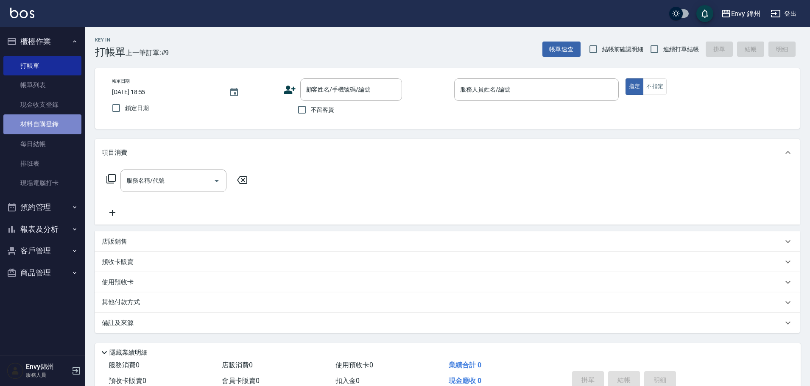
click at [54, 122] on link "材料自購登錄" at bounding box center [42, 124] width 78 height 20
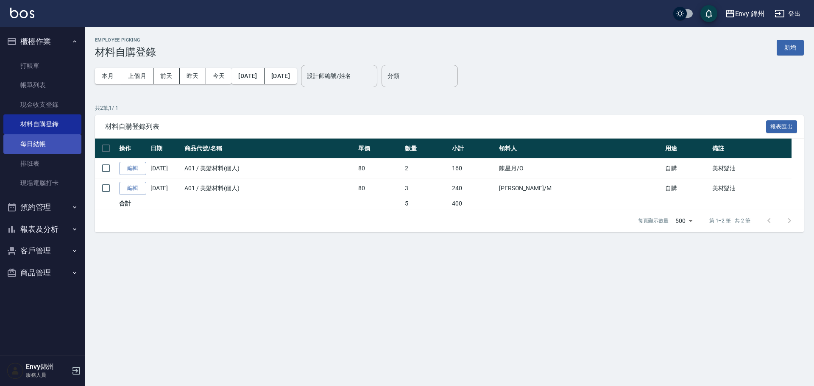
click at [57, 144] on link "每日結帳" at bounding box center [42, 144] width 78 height 20
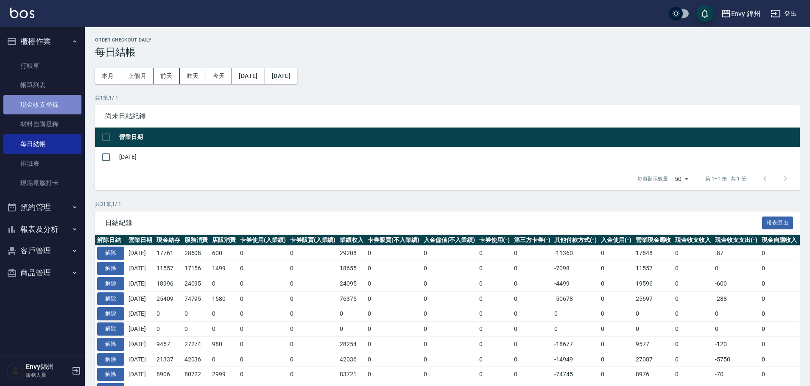
click at [39, 106] on link "現金收支登錄" at bounding box center [42, 105] width 78 height 20
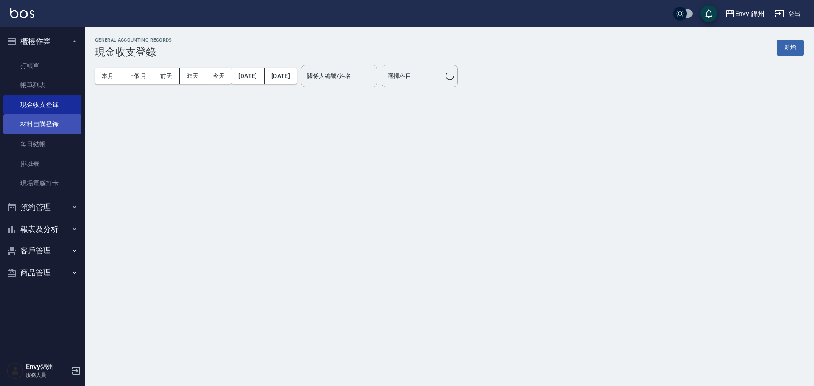
click at [44, 119] on link "材料自購登錄" at bounding box center [42, 124] width 78 height 20
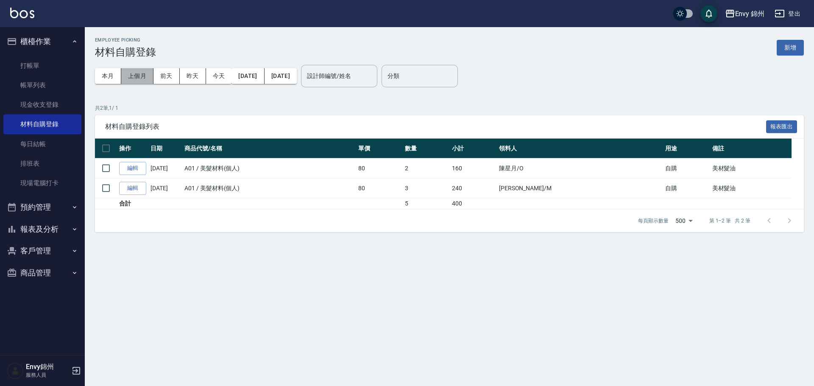
click at [136, 76] on button "上個月" at bounding box center [137, 76] width 32 height 16
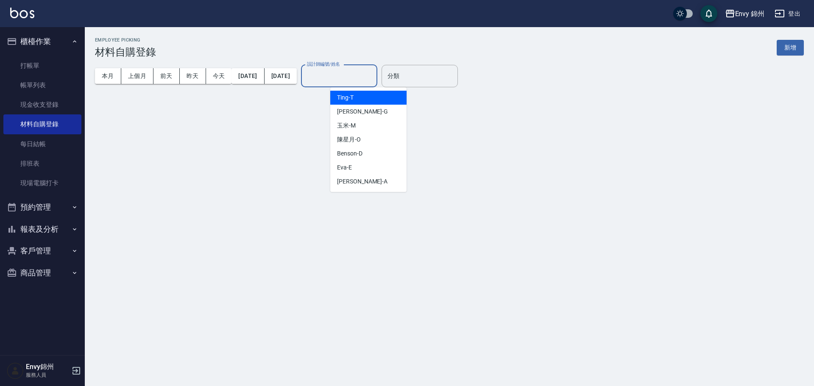
click at [364, 76] on input "設計師編號/姓名" at bounding box center [339, 76] width 69 height 15
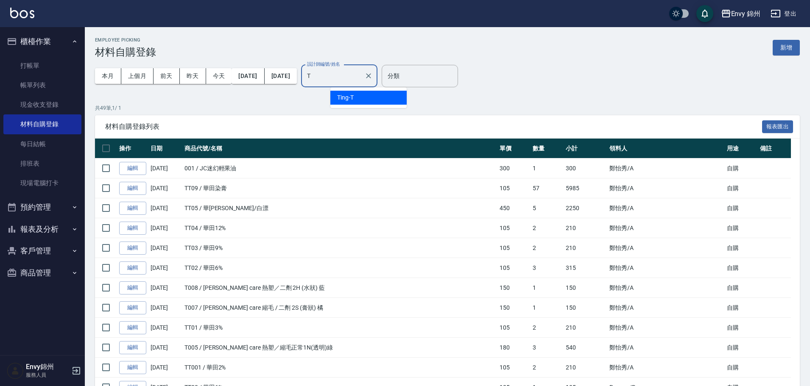
click at [361, 100] on div "Ting -T" at bounding box center [368, 98] width 76 height 14
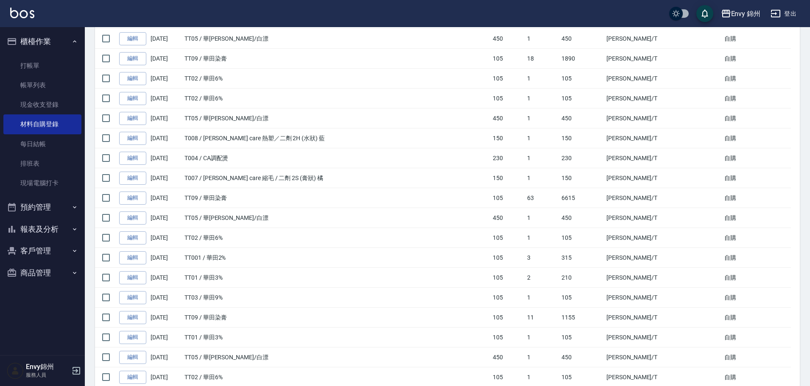
scroll to position [215, 0]
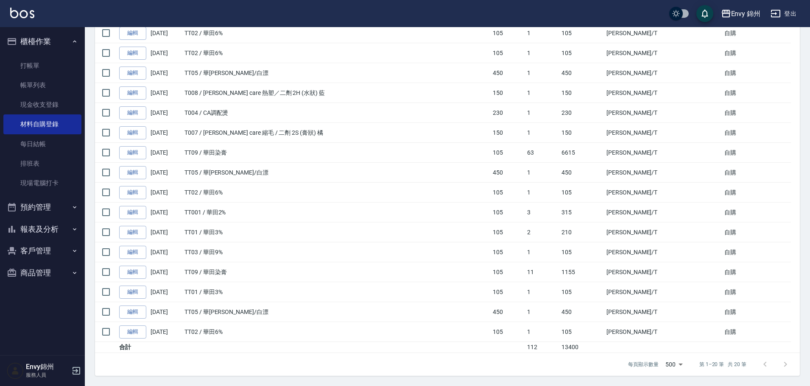
type input "Ting-T"
click at [229, 304] on td "TT05 / 華田紫漂/白漂" at bounding box center [336, 312] width 308 height 20
click at [245, 232] on td "TT01 / 華田3%" at bounding box center [336, 233] width 308 height 20
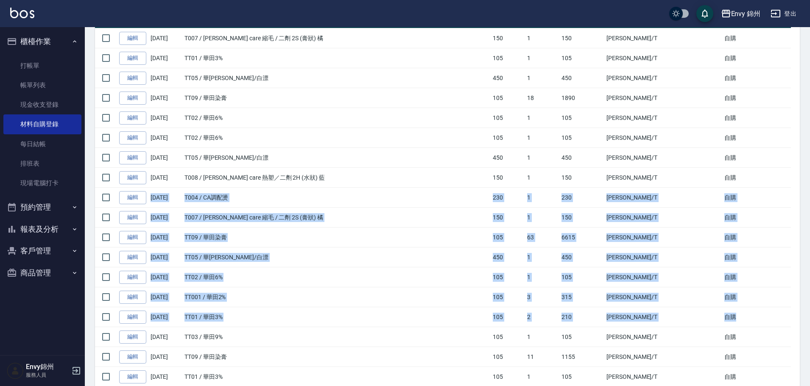
scroll to position [88, 0]
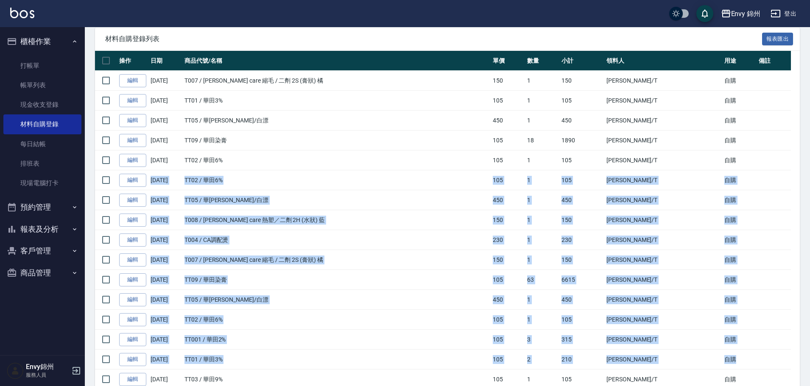
drag, startPoint x: 723, startPoint y: 232, endPoint x: 149, endPoint y: 187, distance: 575.5
click at [149, 187] on tbody "編輯 07/29/2025 T007 / Jean care 縮毛 / 二劑 2S (膏狀) 橘 150 1 150 潘昀廷 /T 自購 編輯 07/29/2…" at bounding box center [447, 276] width 705 height 410
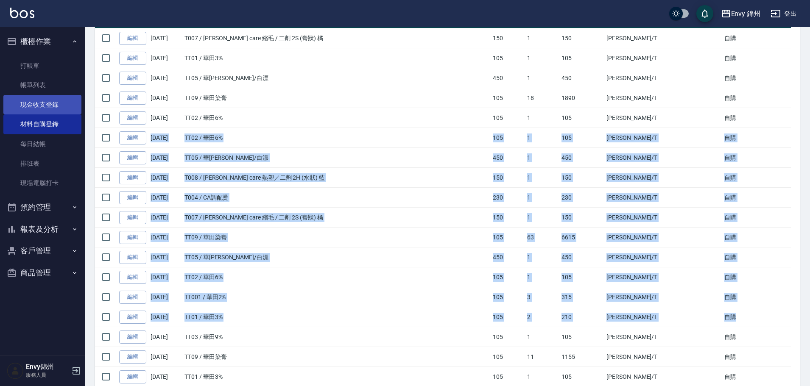
click at [50, 111] on link "現金收支登錄" at bounding box center [42, 105] width 78 height 20
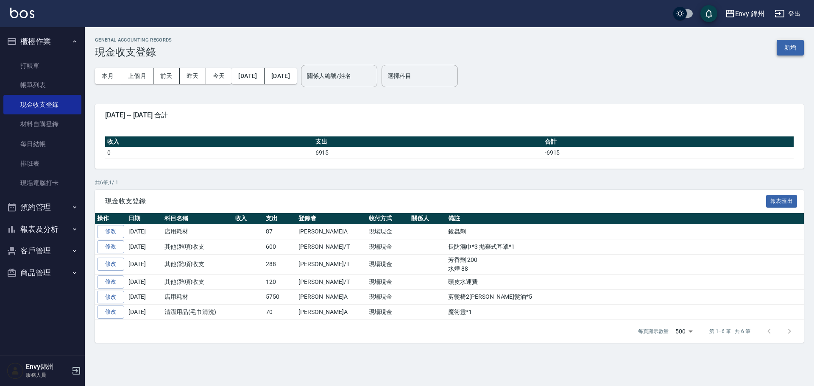
click at [789, 42] on button "新增" at bounding box center [790, 48] width 27 height 16
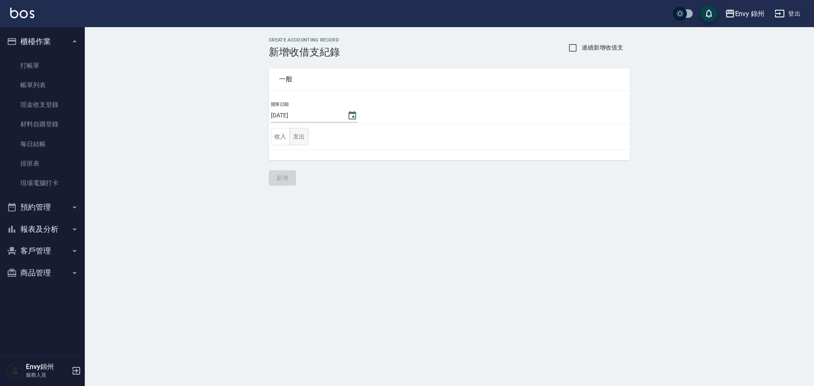
click at [304, 133] on button "支出" at bounding box center [299, 136] width 19 height 17
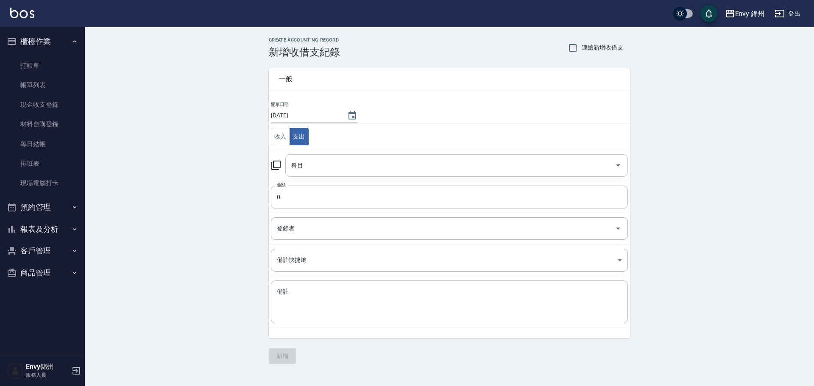
click at [320, 168] on input "科目" at bounding box center [450, 165] width 322 height 15
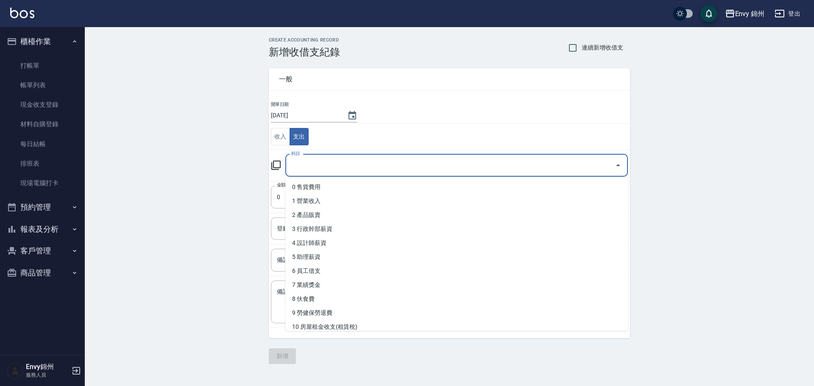
scroll to position [85, 0]
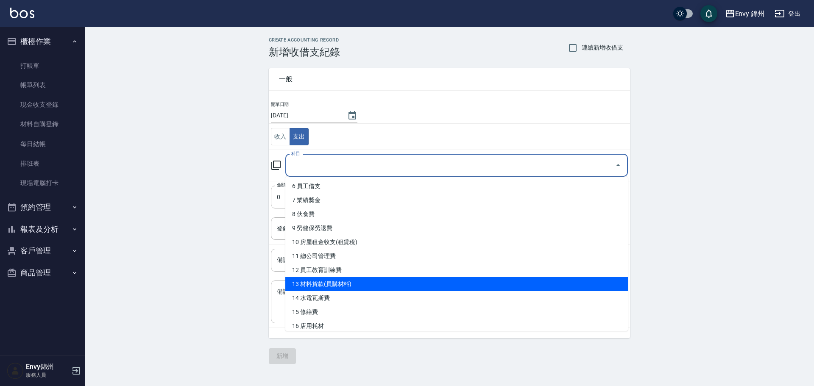
click at [328, 283] on li "13 材料貨款(員購材料)" at bounding box center [456, 284] width 343 height 14
type input "13 材料貨款(員購材料)"
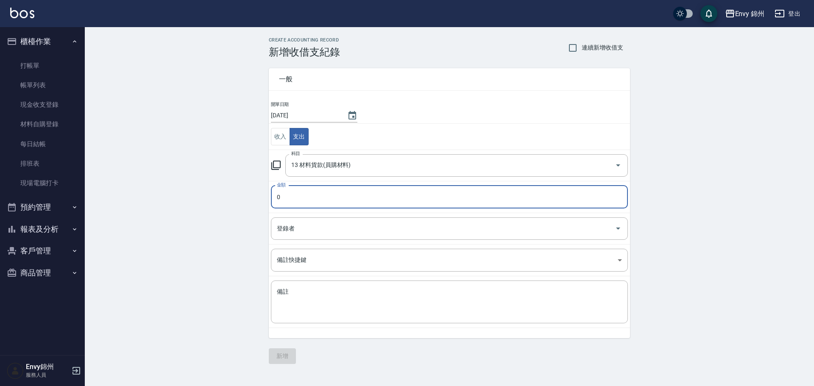
click at [312, 196] on input "0" at bounding box center [449, 197] width 357 height 23
type input "08780"
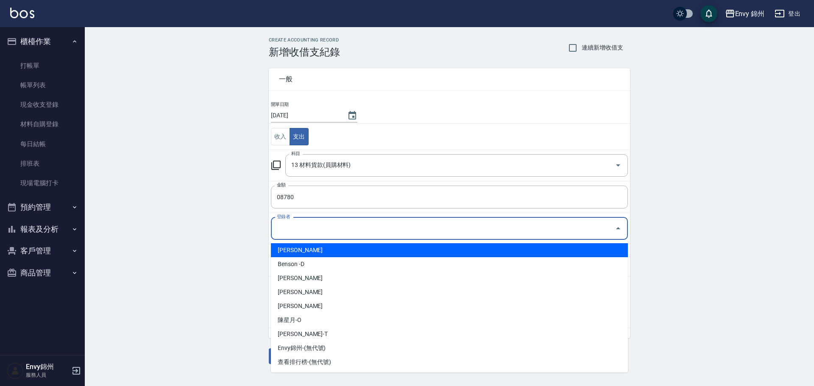
drag, startPoint x: 349, startPoint y: 231, endPoint x: 345, endPoint y: 226, distance: 6.0
click at [349, 229] on input "登錄者" at bounding box center [443, 228] width 337 height 15
click at [380, 251] on li "鄭怡秀-A" at bounding box center [449, 250] width 357 height 14
type input "鄭怡秀-A"
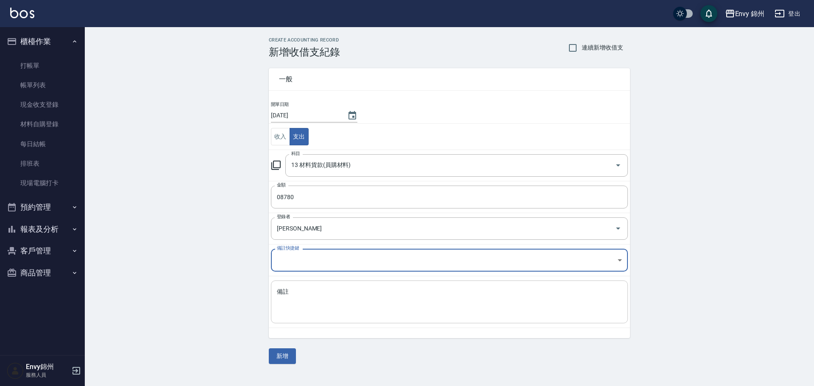
click at [352, 311] on div "x 備註" at bounding box center [449, 302] width 357 height 43
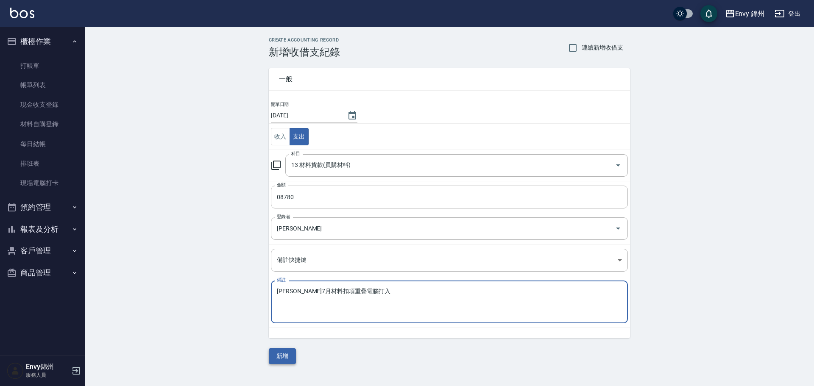
type textarea "潘昀庭7月材料扣項重疊電腦打入"
click at [286, 355] on button "新增" at bounding box center [282, 357] width 27 height 16
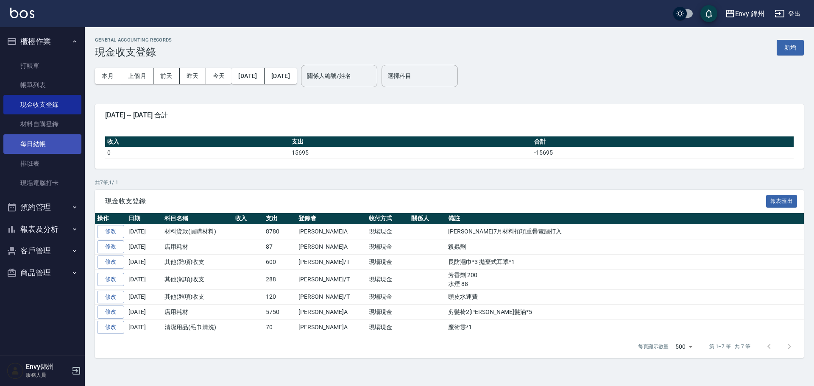
click at [41, 145] on link "每日結帳" at bounding box center [42, 144] width 78 height 20
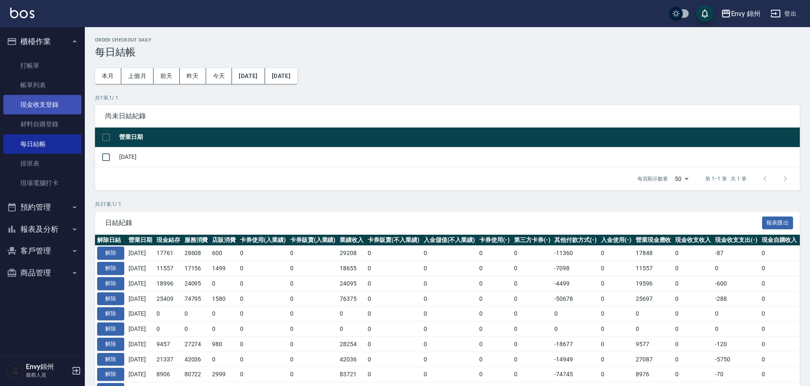
click at [43, 109] on link "現金收支登錄" at bounding box center [42, 105] width 78 height 20
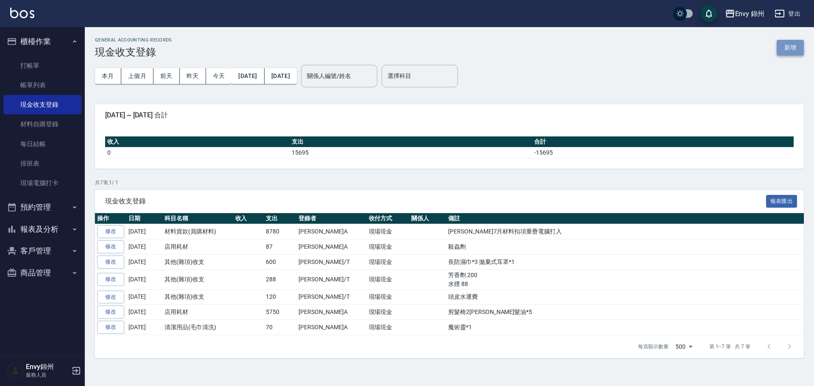
click at [787, 54] on button "新增" at bounding box center [790, 48] width 27 height 16
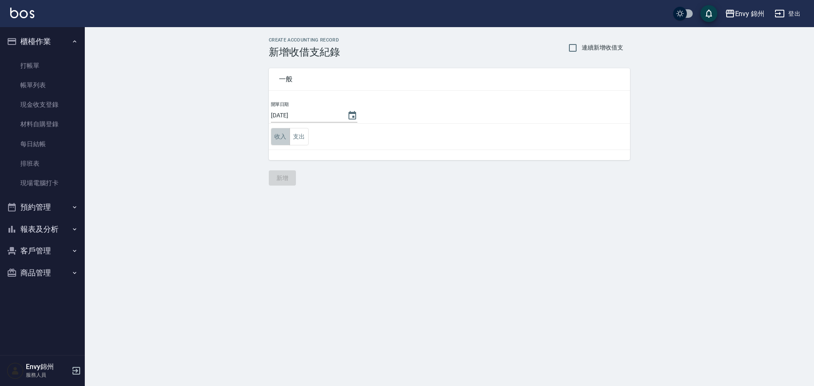
click at [278, 141] on button "收入" at bounding box center [280, 136] width 19 height 17
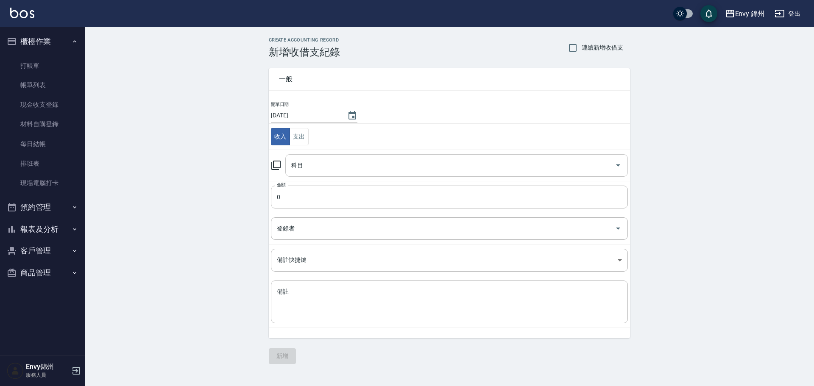
click at [306, 168] on input "科目" at bounding box center [450, 165] width 322 height 15
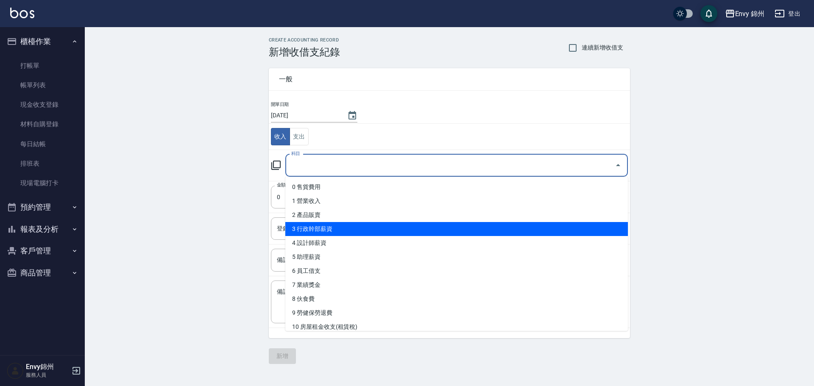
scroll to position [42, 0]
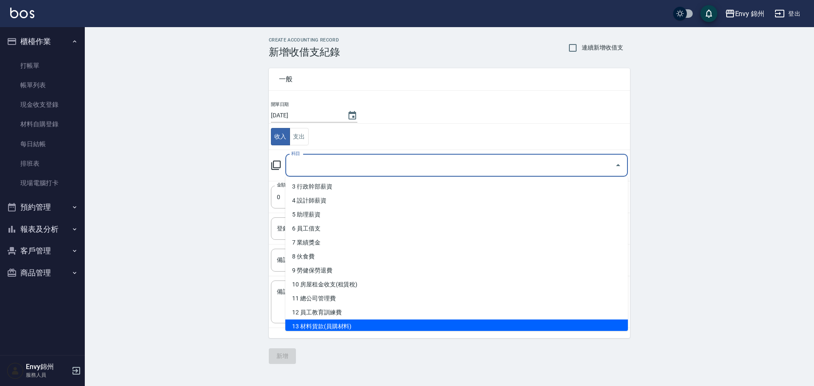
click at [319, 325] on li "13 材料貨款(員購材料)" at bounding box center [456, 327] width 343 height 14
type input "13 材料貨款(員購材料)"
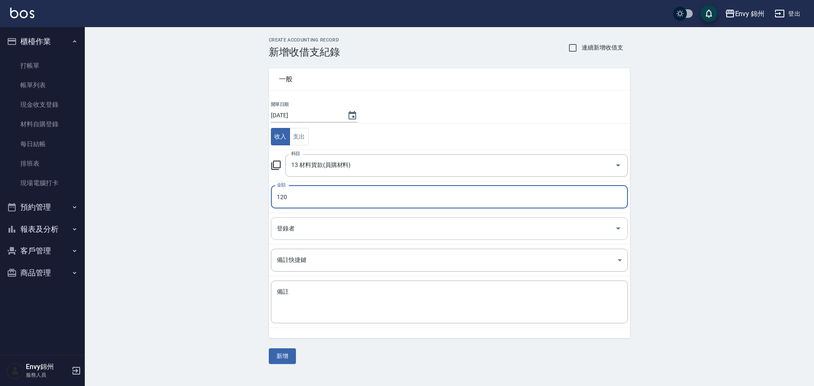
type input "120"
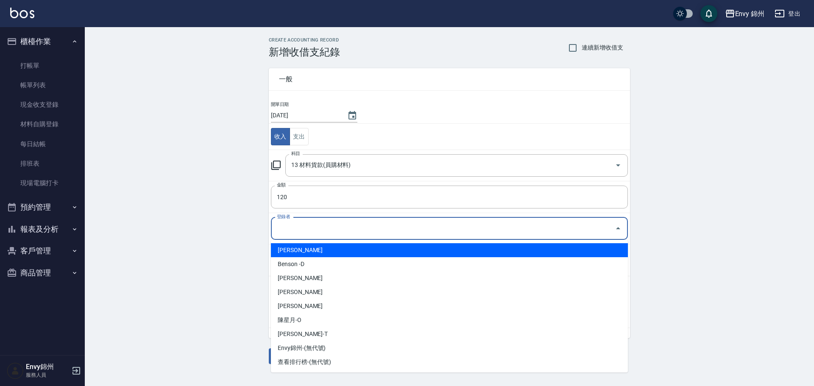
click at [329, 235] on input "登錄者" at bounding box center [443, 228] width 337 height 15
click at [327, 246] on li "鄭怡秀-A" at bounding box center [449, 250] width 357 height 14
type input "鄭怡秀-A"
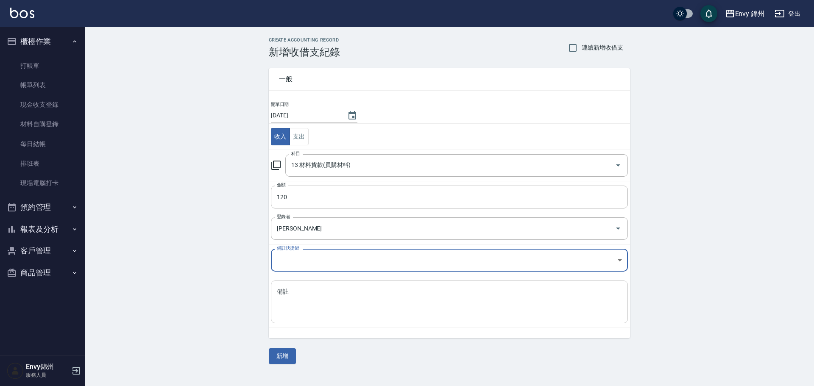
click at [332, 293] on textarea "備註" at bounding box center [449, 302] width 345 height 29
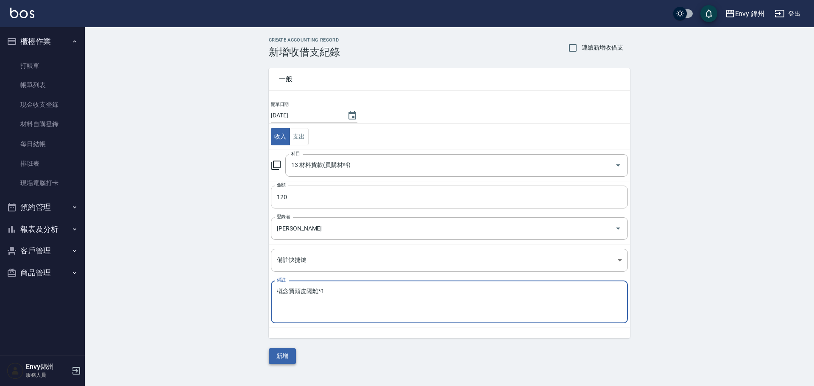
type textarea "概念買頭皮隔離*1"
click at [278, 358] on button "新增" at bounding box center [282, 357] width 27 height 16
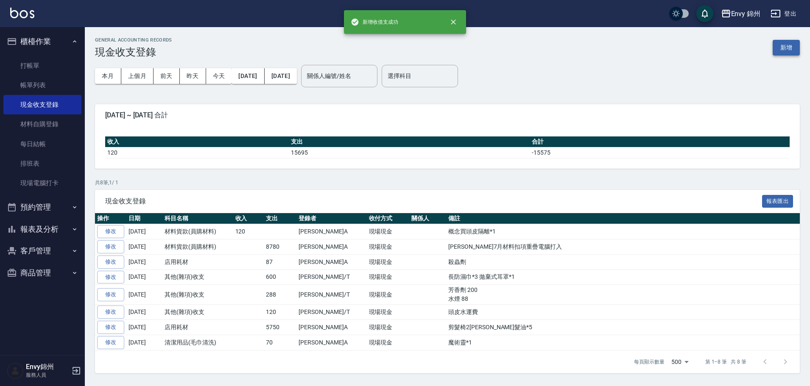
click at [790, 46] on button "新增" at bounding box center [786, 48] width 27 height 16
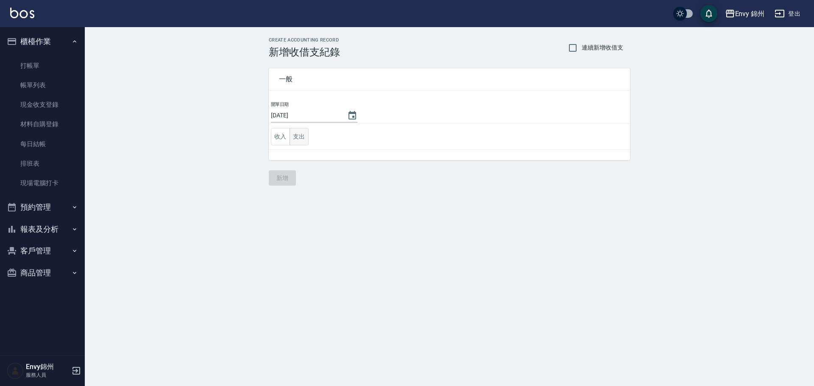
click at [303, 136] on button "支出" at bounding box center [299, 136] width 19 height 17
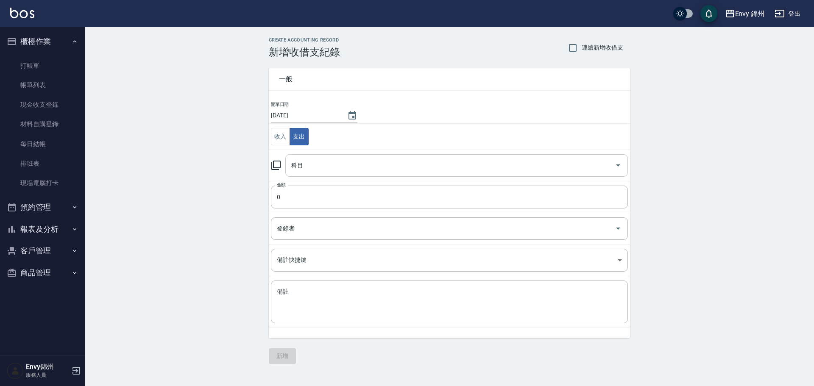
click at [313, 163] on input "科目" at bounding box center [450, 165] width 322 height 15
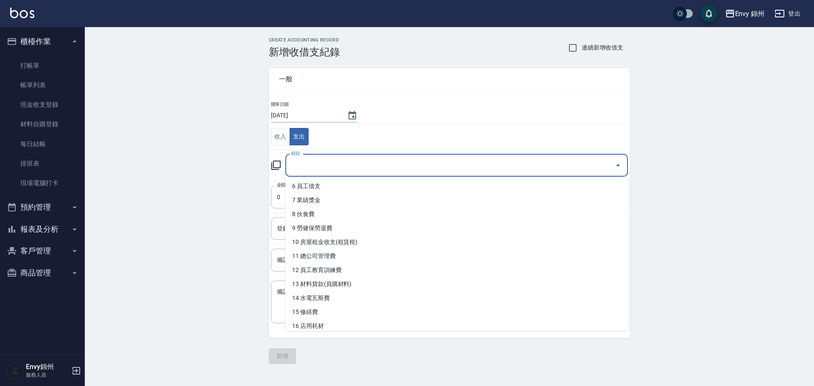
scroll to position [127, 0]
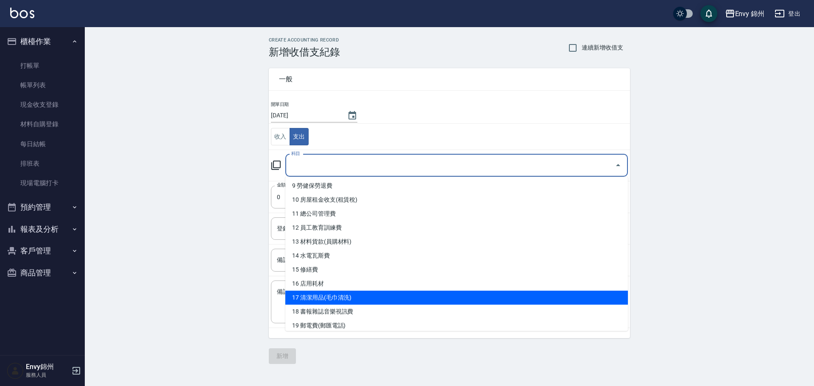
click at [325, 301] on li "17 清潔用品(毛巾清洗)" at bounding box center [456, 298] width 343 height 14
type input "17 清潔用品(毛巾清洗)"
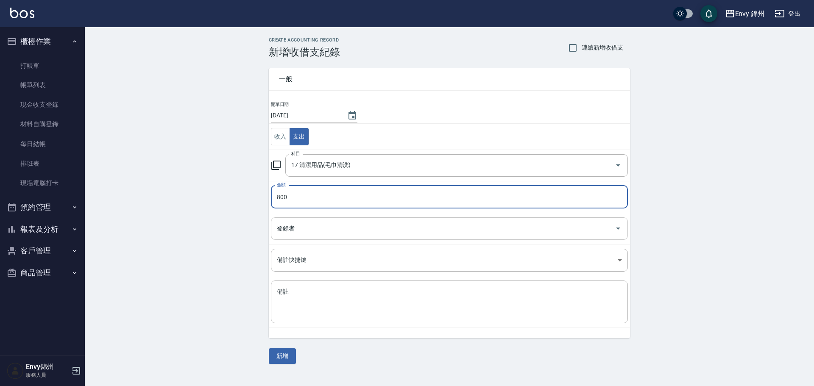
type input "800"
click at [335, 234] on input "登錄者" at bounding box center [443, 228] width 337 height 15
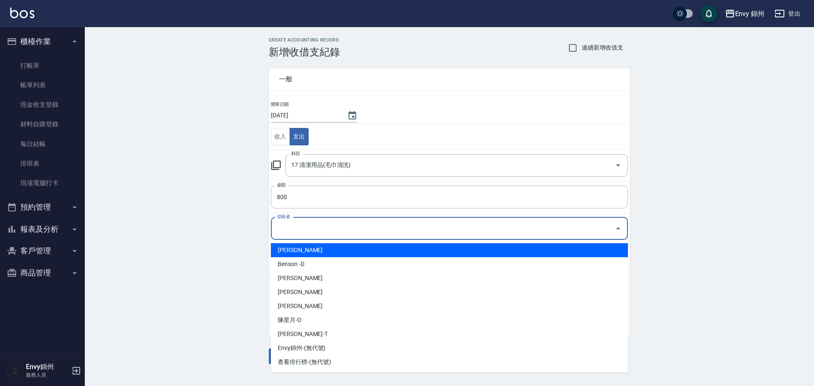
click at [340, 257] on li "鄭怡秀-A" at bounding box center [449, 250] width 357 height 14
type input "鄭怡秀-A"
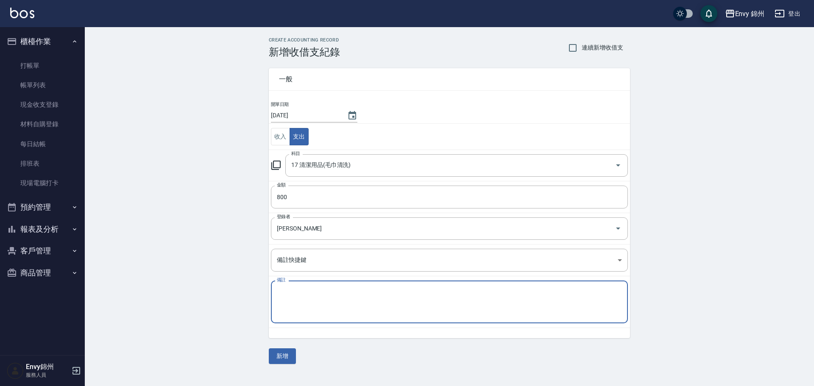
click at [363, 309] on textarea "備註" at bounding box center [449, 302] width 345 height 29
type textarea "垃圾清潔費"
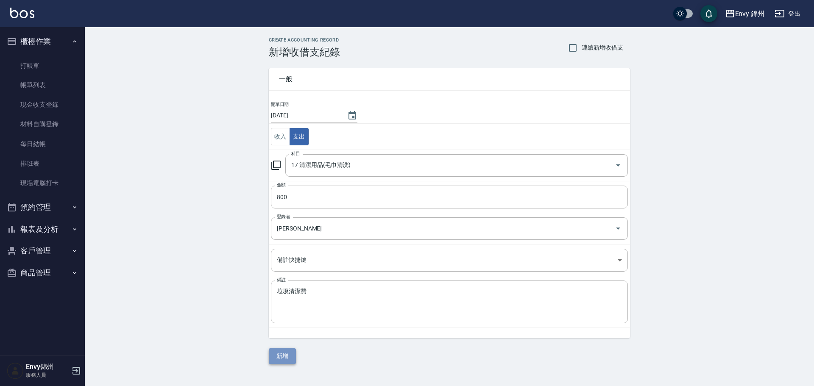
click at [275, 354] on button "新增" at bounding box center [282, 357] width 27 height 16
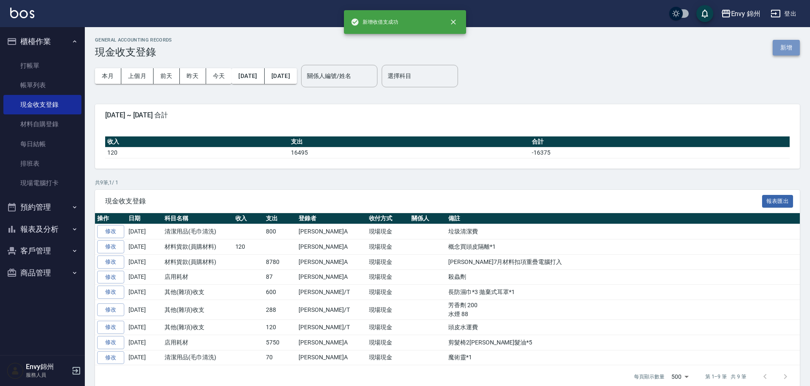
click at [786, 48] on button "新增" at bounding box center [786, 48] width 27 height 16
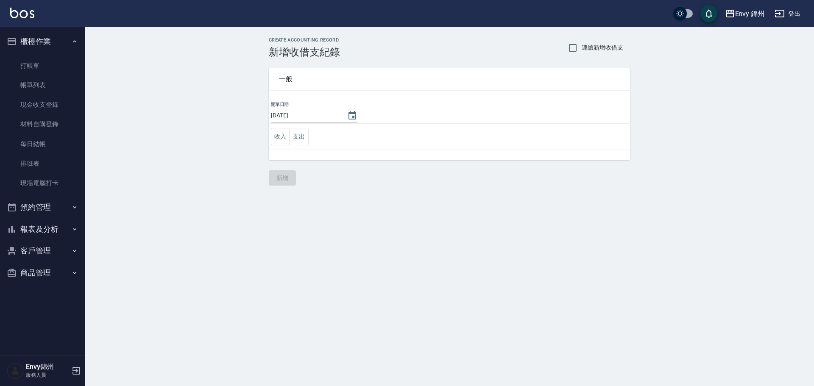
click at [312, 140] on td "收入 支出" at bounding box center [449, 137] width 361 height 26
click at [297, 140] on button "支出" at bounding box center [299, 136] width 19 height 17
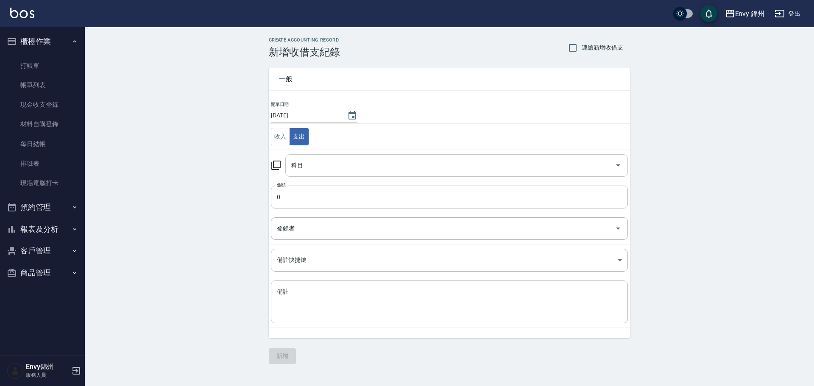
click at [311, 170] on input "科目" at bounding box center [450, 165] width 322 height 15
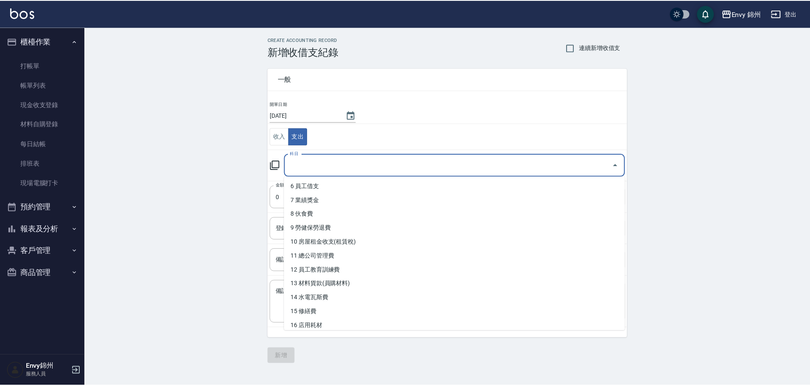
scroll to position [127, 0]
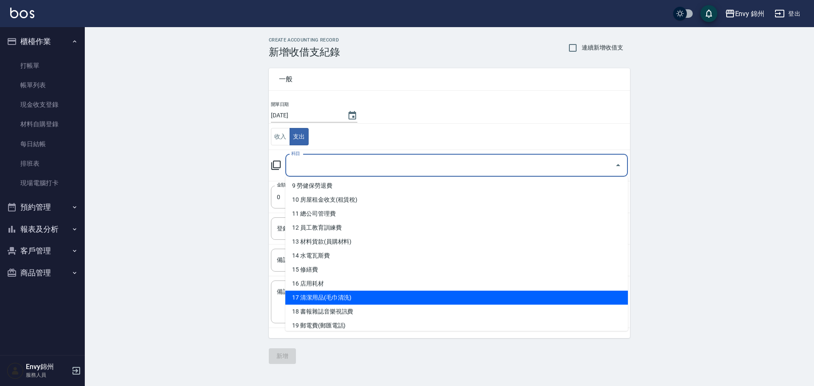
click at [335, 300] on li "17 清潔用品(毛巾清洗)" at bounding box center [456, 298] width 343 height 14
type input "17 清潔用品(毛巾清洗)"
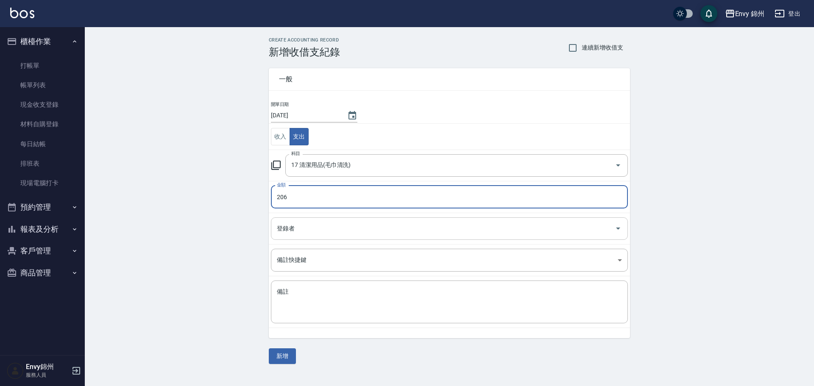
type input "206"
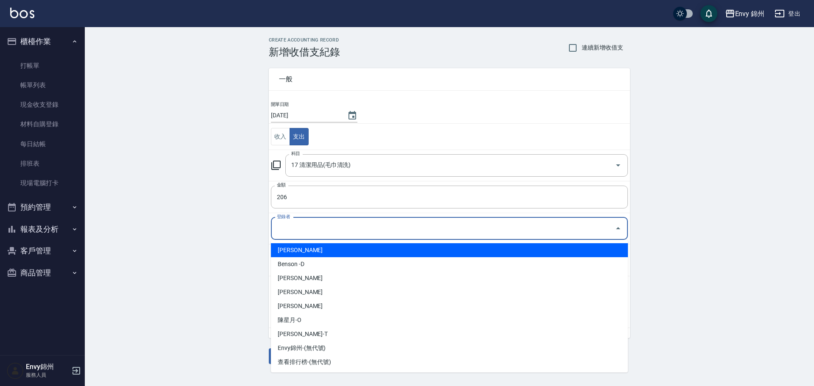
click at [305, 233] on input "登錄者" at bounding box center [443, 228] width 337 height 15
click at [304, 247] on li "鄭怡秀-A" at bounding box center [449, 250] width 357 height 14
type input "鄭怡秀-A"
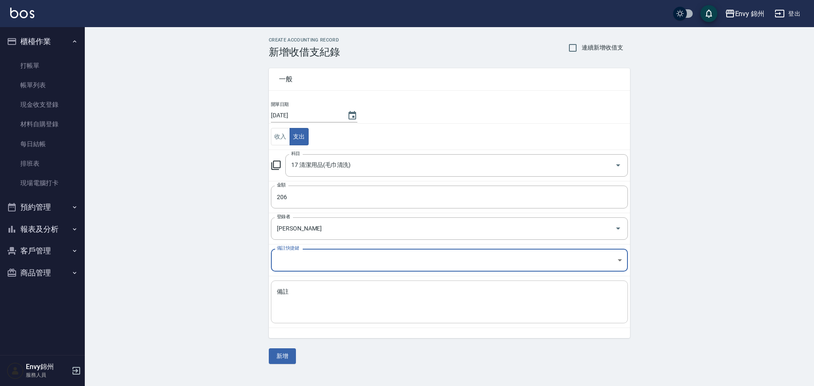
click at [334, 301] on textarea "備註" at bounding box center [449, 302] width 345 height 29
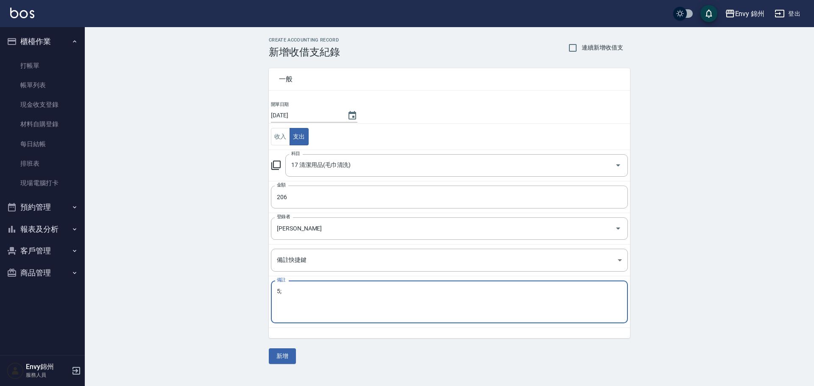
type textarea "5"
type textarea "ˊ"
type textarea "蟑螂藥+黑色回收垃圾袋*1"
click at [277, 356] on button "新增" at bounding box center [282, 357] width 27 height 16
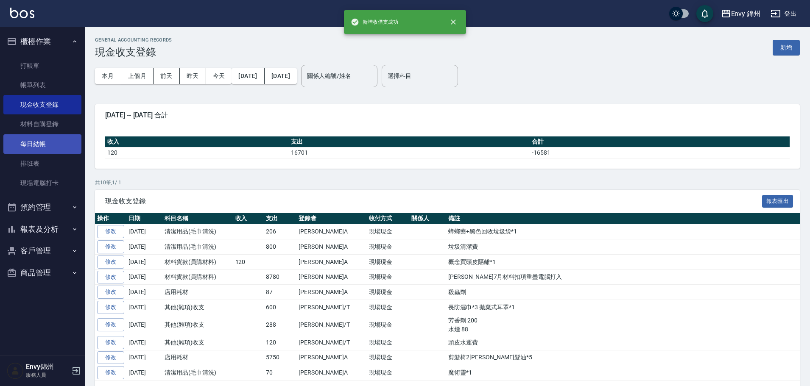
click at [43, 145] on link "每日結帳" at bounding box center [42, 144] width 78 height 20
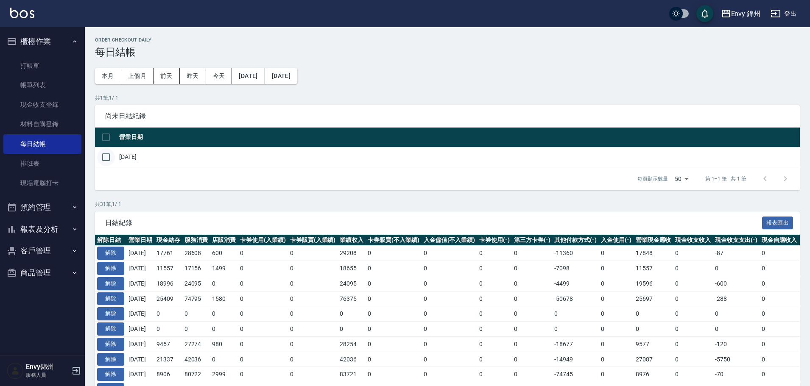
click at [100, 154] on input "checkbox" at bounding box center [106, 157] width 18 height 18
checkbox input "true"
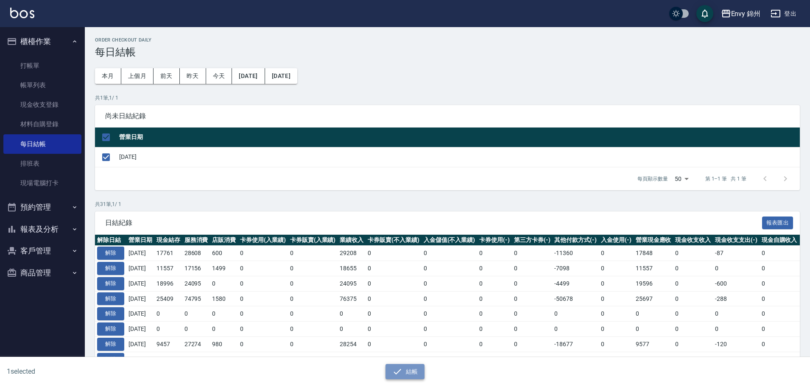
click at [394, 369] on icon "button" at bounding box center [397, 372] width 10 height 10
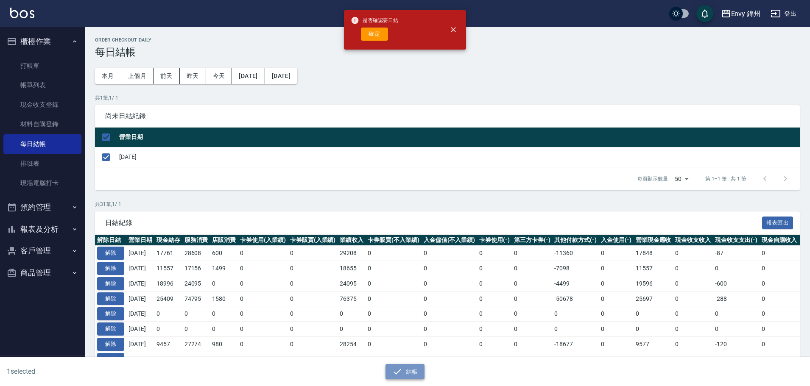
click at [394, 368] on icon "button" at bounding box center [397, 372] width 10 height 10
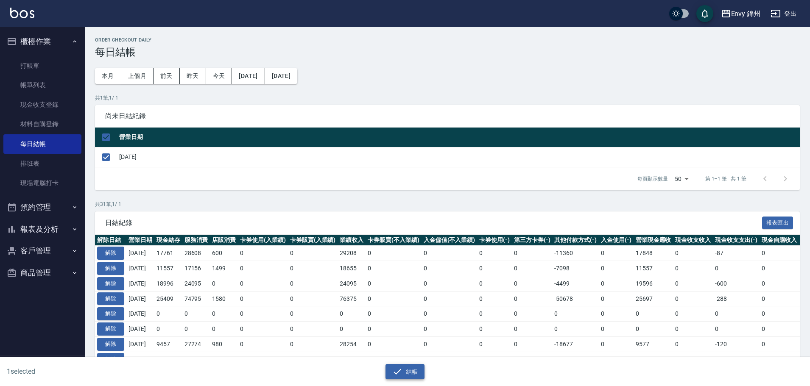
click at [412, 368] on button "結帳" at bounding box center [404, 372] width 39 height 16
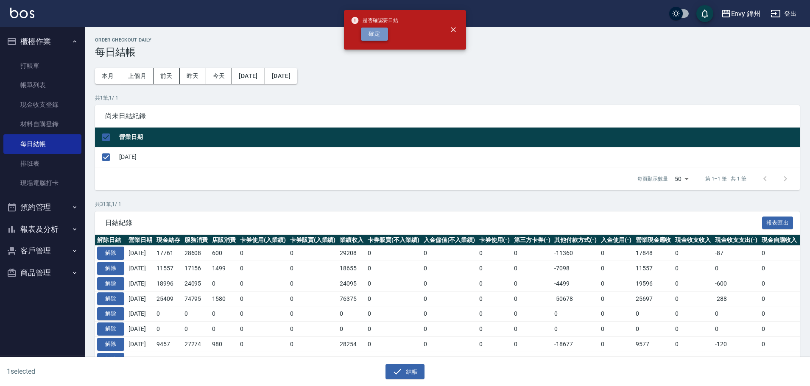
click at [377, 38] on button "確定" at bounding box center [374, 34] width 27 height 13
checkbox input "false"
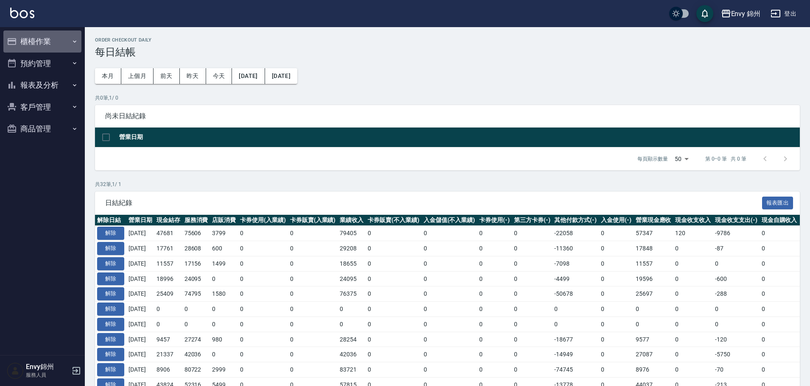
click at [25, 36] on button "櫃檯作業" at bounding box center [42, 42] width 78 height 22
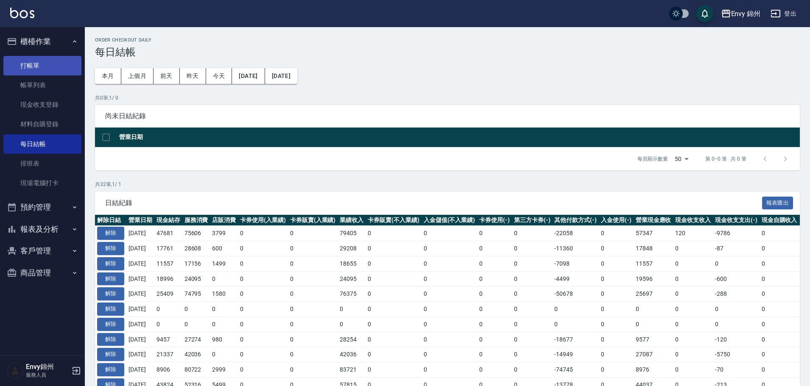
click at [49, 63] on link "打帳單" at bounding box center [42, 66] width 78 height 20
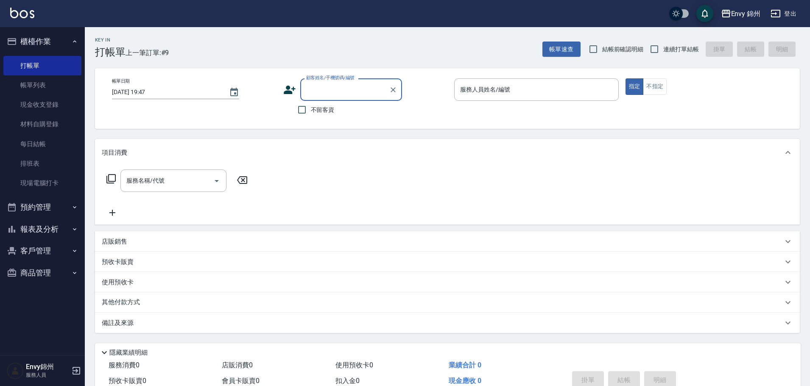
click at [337, 100] on div "顧客姓名/手機號碼/編號" at bounding box center [351, 89] width 102 height 22
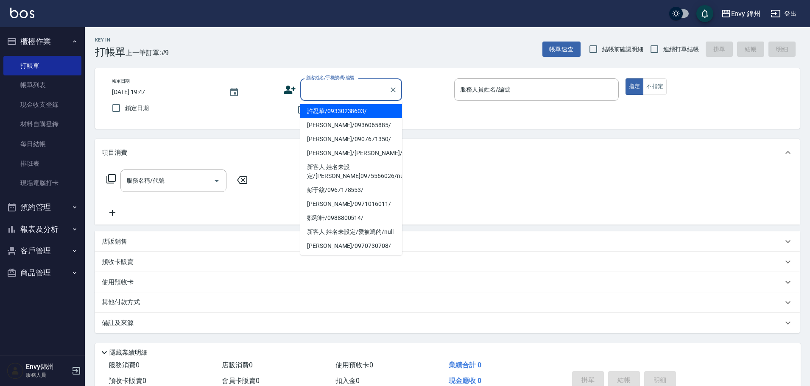
click at [318, 109] on li "許忍華/09330238603/" at bounding box center [351, 111] width 102 height 14
type input "許忍華/09330238603/"
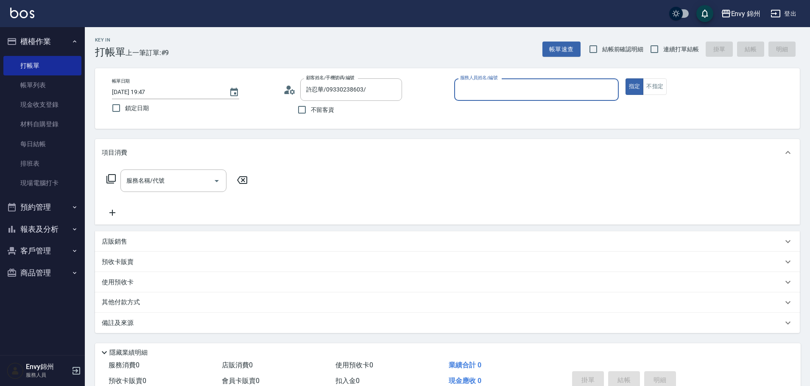
type input "Annie-A"
click at [117, 239] on p "店販銷售" at bounding box center [114, 241] width 25 height 9
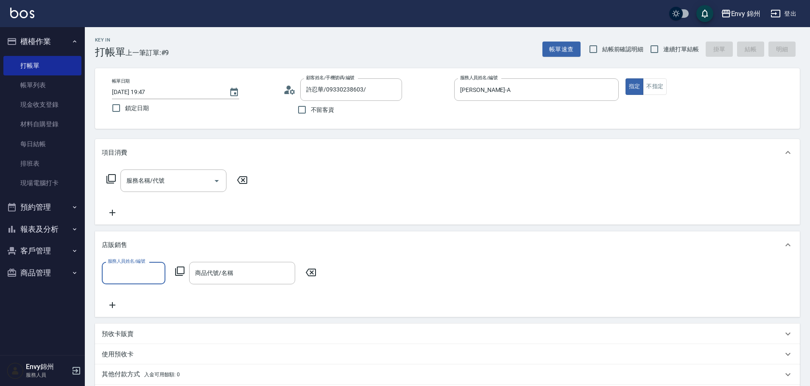
click at [127, 272] on input "服務人員姓名/編號" at bounding box center [134, 273] width 56 height 15
click at [134, 208] on div "Ting -T" at bounding box center [134, 201] width 64 height 14
type input "Ting-T"
click at [181, 272] on icon at bounding box center [180, 271] width 10 height 10
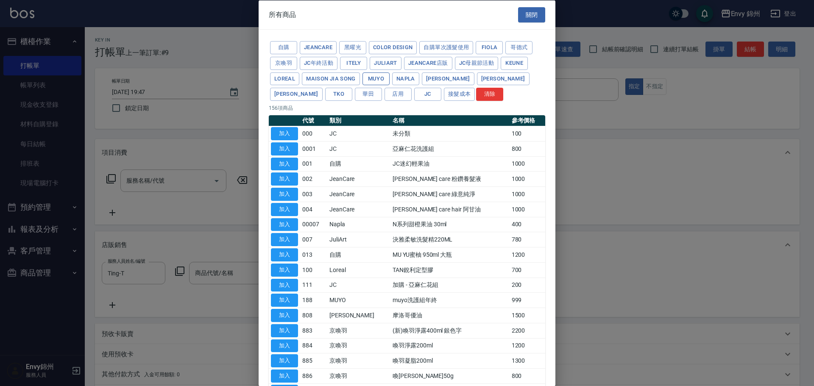
click at [369, 81] on button "MUYO" at bounding box center [376, 78] width 27 height 13
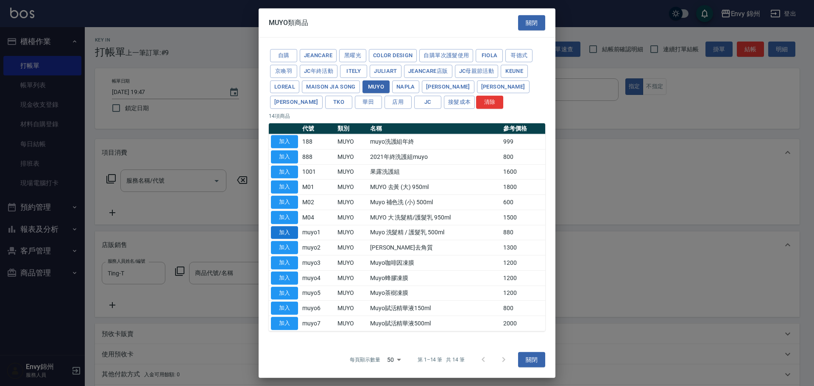
click at [288, 233] on button "加入" at bounding box center [284, 232] width 27 height 13
type input "Muyo 洗髮精 / 護髮乳 500ml"
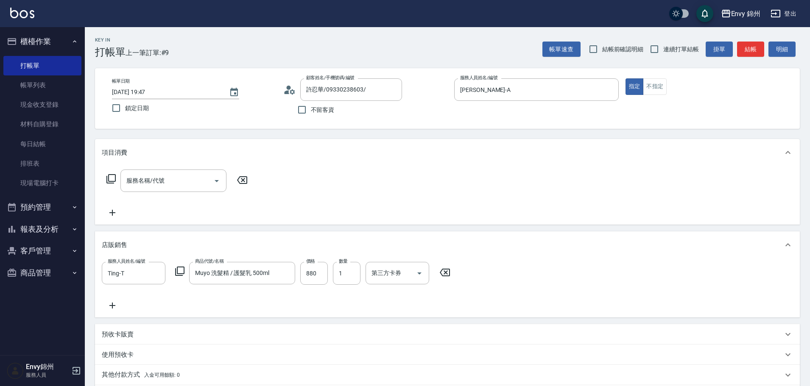
scroll to position [115, 0]
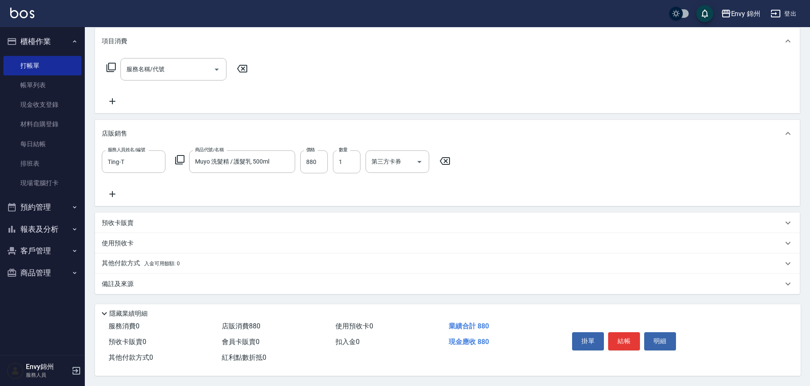
click at [188, 287] on div "備註及來源" at bounding box center [447, 284] width 705 height 20
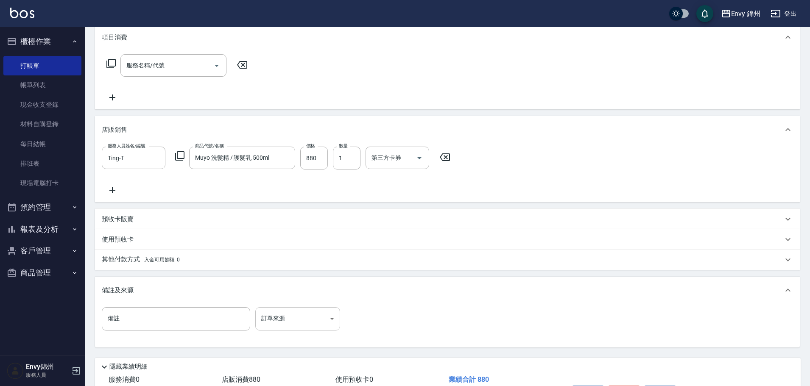
click at [287, 329] on body "Envy 錦州 登出 櫃檯作業 打帳單 帳單列表 現金收支登錄 材料自購登錄 每日結帳 排班表 現場電腦打卡 預約管理 預約管理 單日預約紀錄 單週預約紀錄 …" at bounding box center [405, 162] width 810 height 555
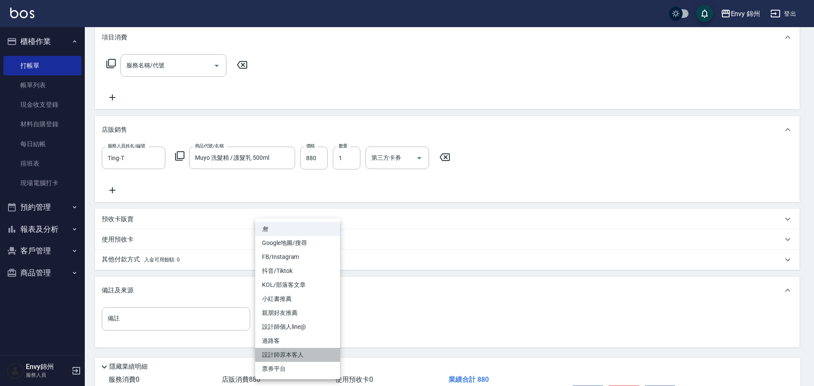
click at [320, 359] on li "設計師原本客人" at bounding box center [297, 355] width 85 height 14
type input "設計師原本客人"
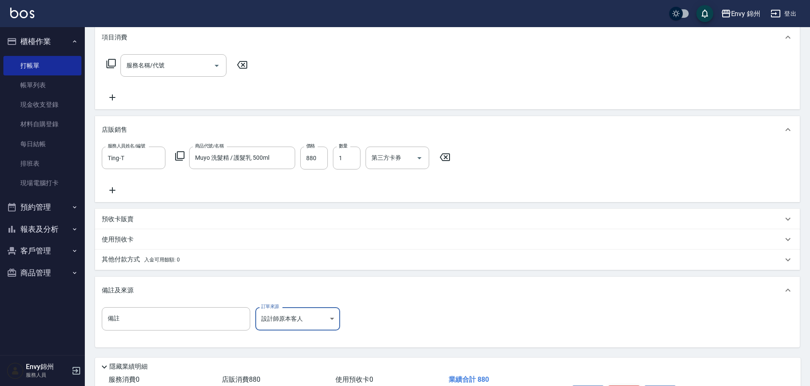
scroll to position [173, 0]
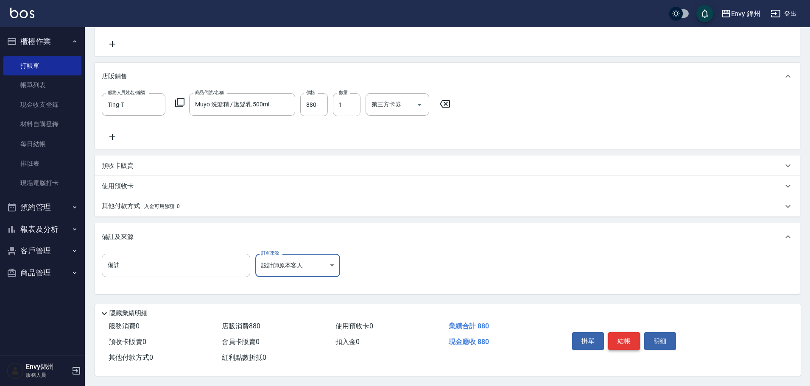
click at [622, 335] on button "結帳" at bounding box center [624, 341] width 32 height 18
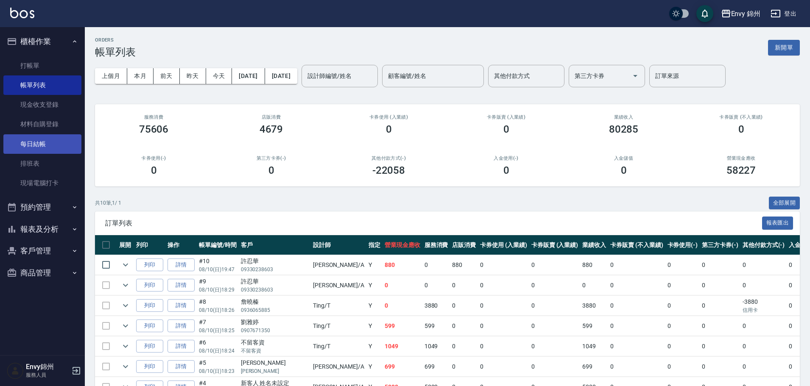
click at [49, 145] on link "每日結帳" at bounding box center [42, 144] width 78 height 20
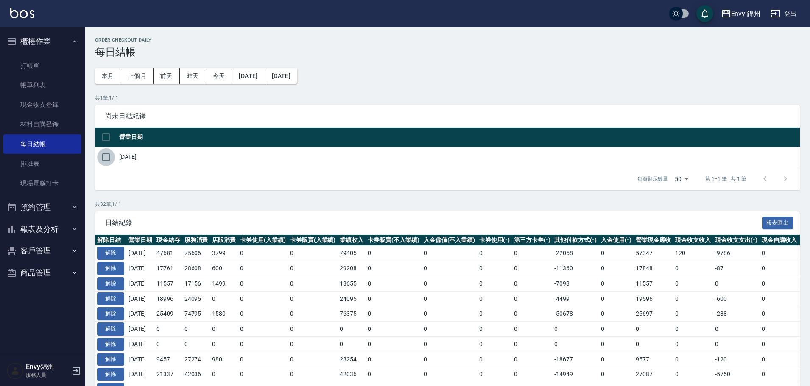
click at [109, 165] on input "checkbox" at bounding box center [106, 157] width 18 height 18
checkbox input "true"
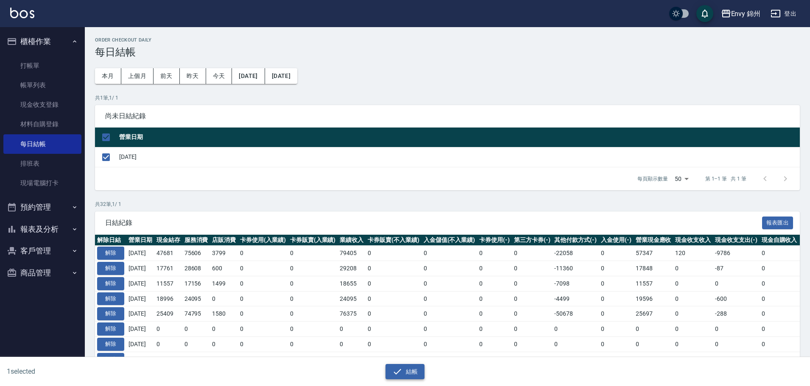
click at [401, 379] on div "1 selected 結帳" at bounding box center [405, 371] width 810 height 29
click at [402, 375] on button "結帳" at bounding box center [404, 372] width 39 height 16
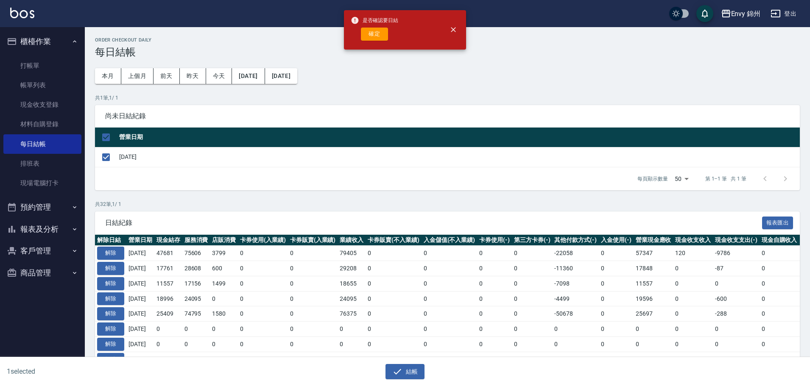
click at [371, 35] on button "確定" at bounding box center [374, 34] width 27 height 13
checkbox input "false"
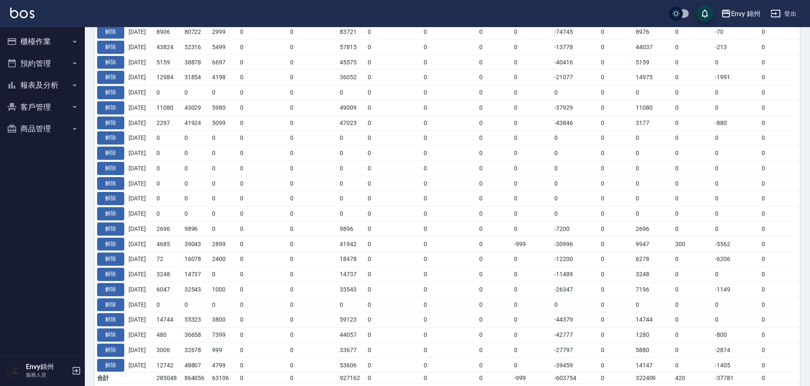
scroll to position [376, 0]
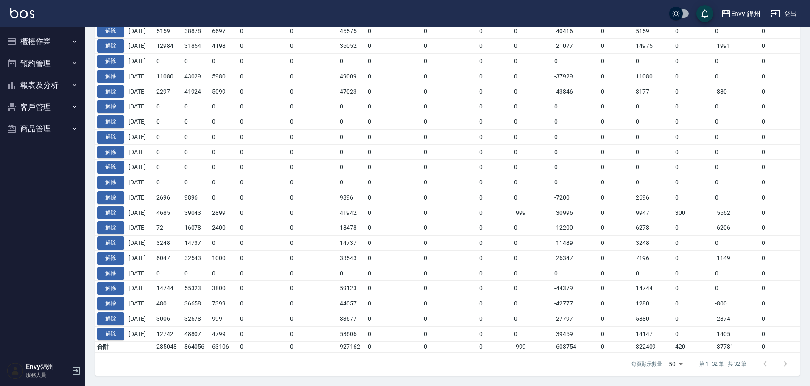
click at [266, 251] on td "0" at bounding box center [263, 258] width 50 height 15
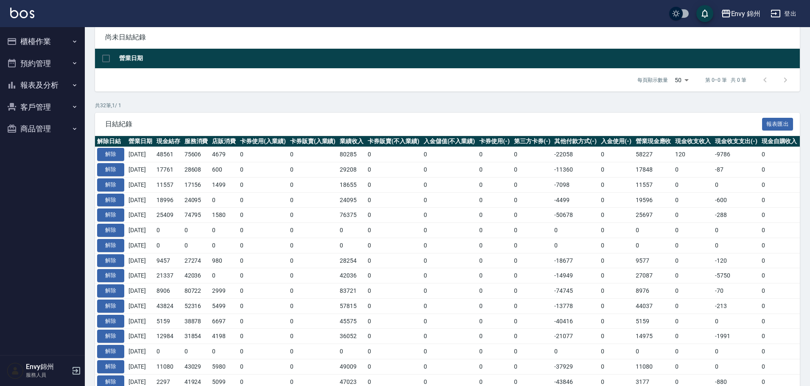
scroll to position [0, 0]
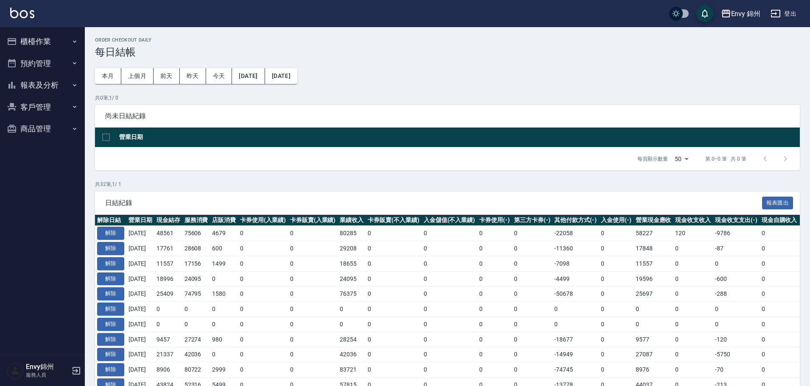
click at [312, 259] on td "0" at bounding box center [313, 263] width 50 height 15
click at [33, 38] on button "櫃檯作業" at bounding box center [42, 42] width 78 height 22
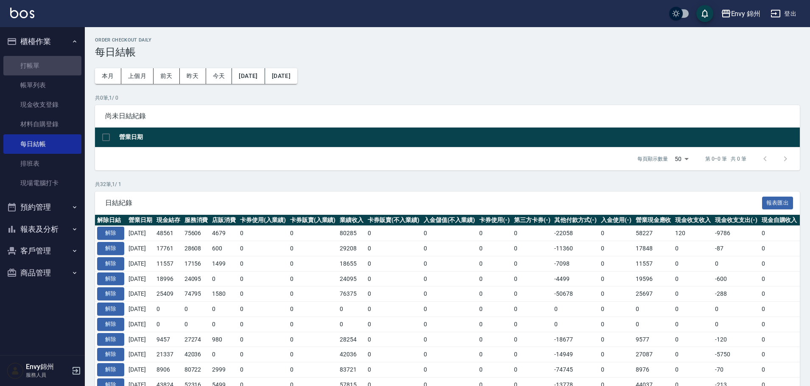
drag, startPoint x: 35, startPoint y: 64, endPoint x: 234, endPoint y: 87, distance: 200.5
click at [36, 64] on link "打帳單" at bounding box center [42, 66] width 78 height 20
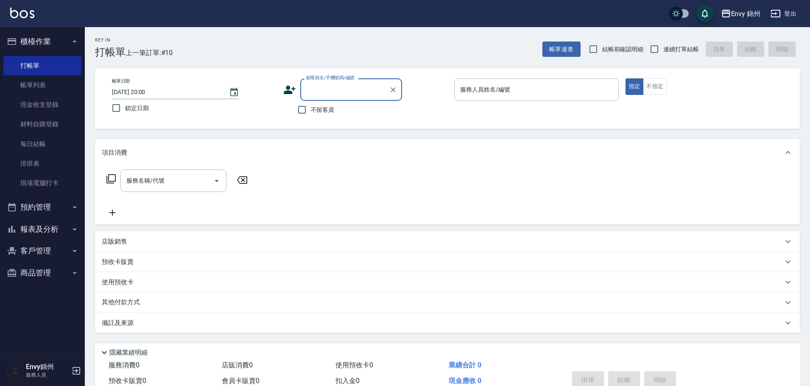
click at [338, 96] on input "顧客姓名/手機號碼/編號" at bounding box center [344, 89] width 81 height 15
click at [370, 111] on li "小佩/小佩/" at bounding box center [351, 111] width 102 height 14
type input "小佩/小佩/"
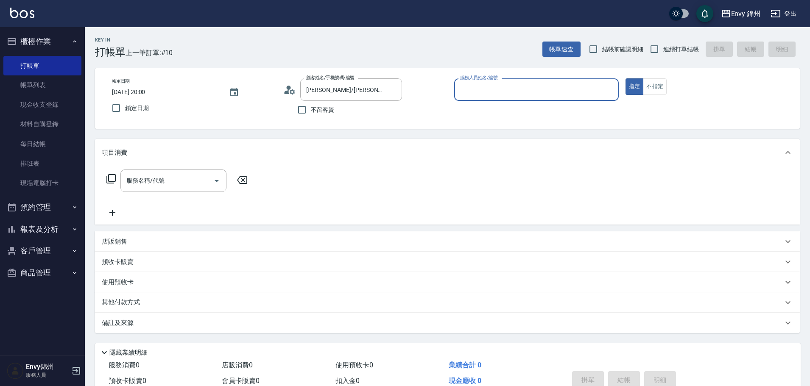
type input "Annie-A"
click at [129, 243] on div "店販銷售" at bounding box center [442, 241] width 681 height 9
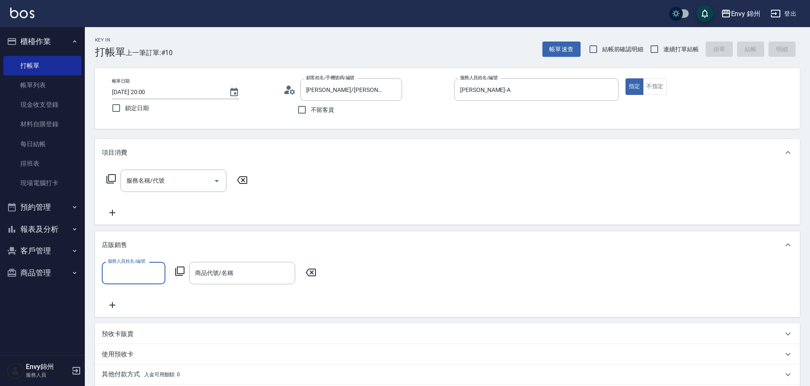
click at [131, 281] on div "服務人員姓名/編號" at bounding box center [134, 273] width 64 height 22
click at [149, 194] on div "Annie -A" at bounding box center [134, 182] width 64 height 23
type input "Annie-A"
click at [179, 271] on icon at bounding box center [180, 271] width 10 height 10
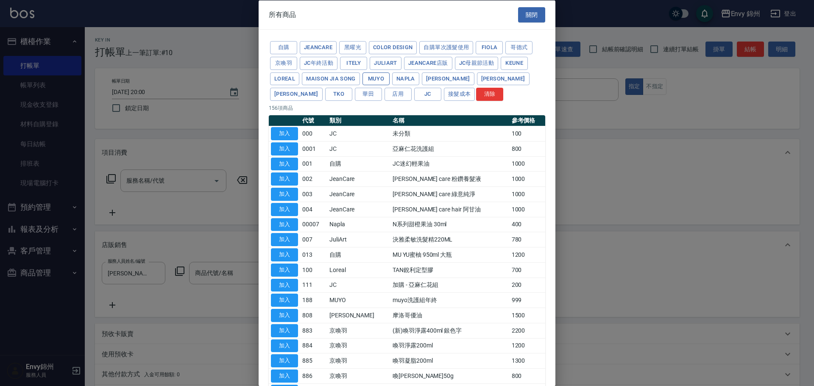
click at [379, 78] on button "MUYO" at bounding box center [376, 78] width 27 height 13
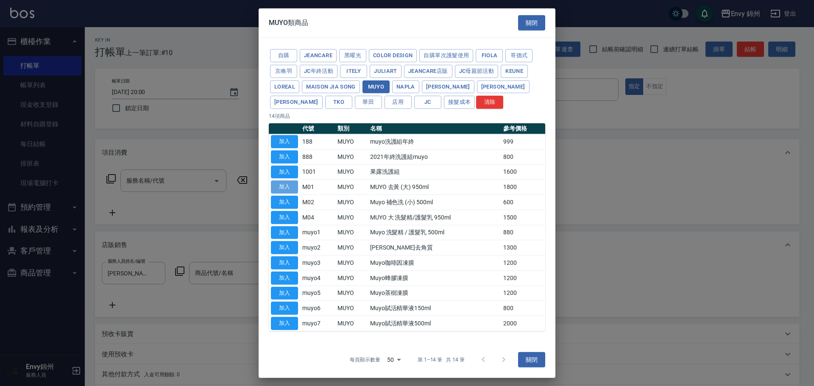
click at [294, 187] on button "加入" at bounding box center [284, 187] width 27 height 13
type input "MUYO 去黃 (大) 950ml"
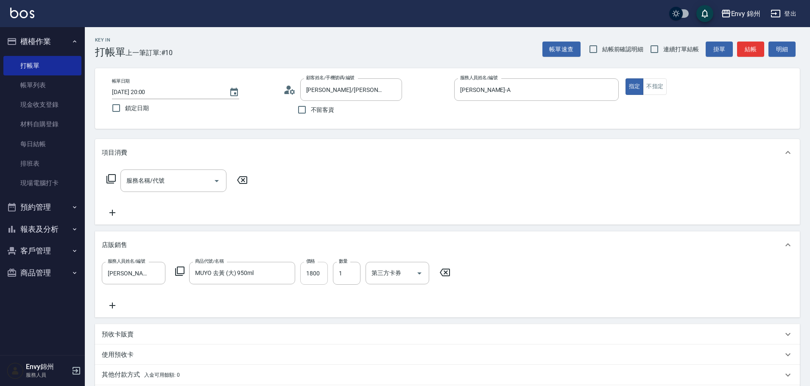
click at [318, 279] on input "1800" at bounding box center [314, 273] width 28 height 23
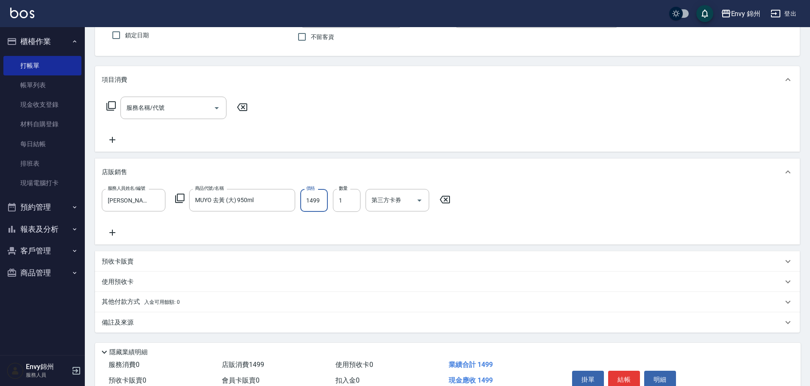
type input "1499"
click at [185, 328] on div "備註及來源" at bounding box center [447, 323] width 705 height 20
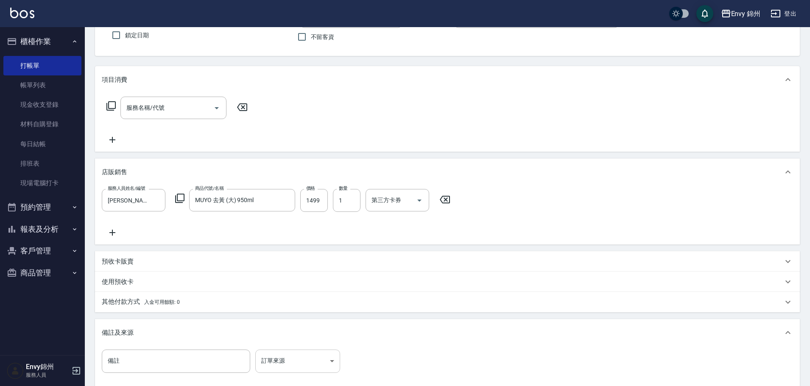
click at [285, 368] on body "Envy 錦州 登出 櫃檯作業 打帳單 帳單列表 現金收支登錄 材料自購登錄 每日結帳 排班表 現場電腦打卡 預約管理 預約管理 單日預約紀錄 單週預約紀錄 …" at bounding box center [405, 204] width 810 height 555
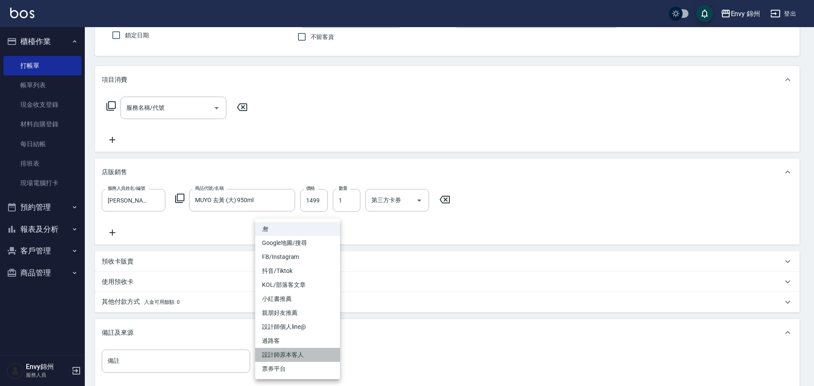
click at [289, 353] on li "設計師原本客人" at bounding box center [297, 355] width 85 height 14
type input "設計師原本客人"
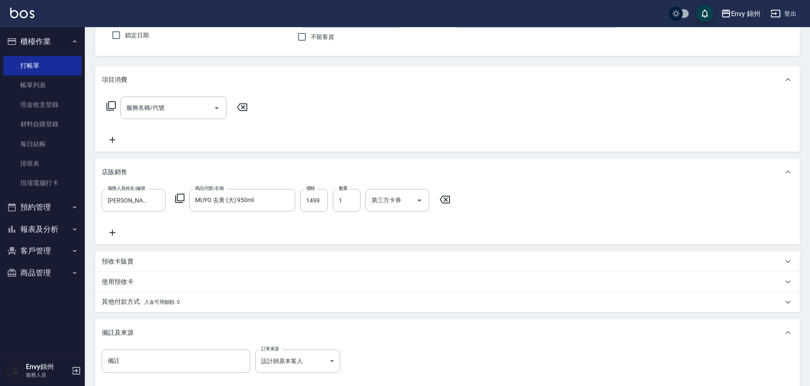
click at [141, 295] on div "其他付款方式 入金可用餘額: 0" at bounding box center [447, 302] width 705 height 20
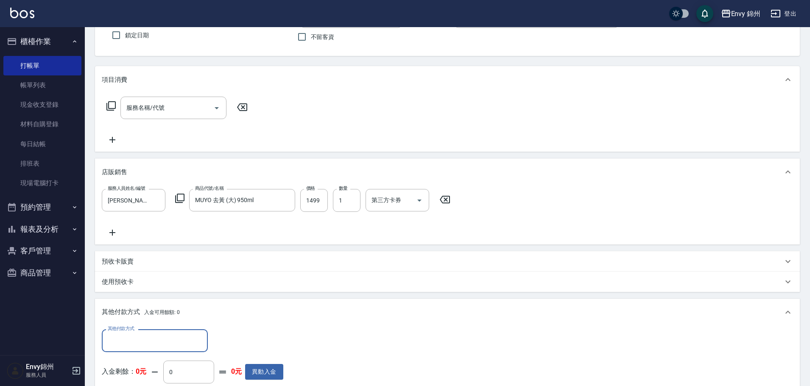
scroll to position [0, 0]
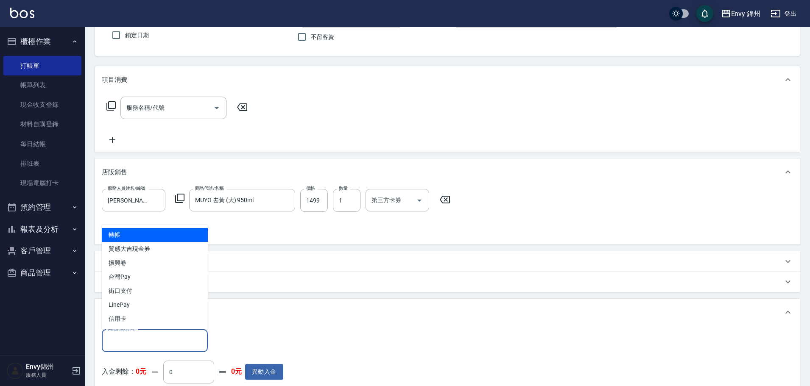
click at [140, 339] on input "其他付款方式" at bounding box center [155, 340] width 98 height 15
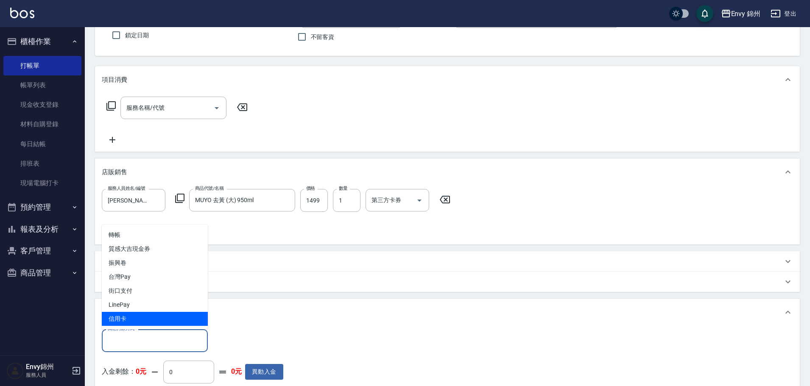
click at [137, 317] on span "信用卡" at bounding box center [155, 319] width 106 height 14
type input "信用卡"
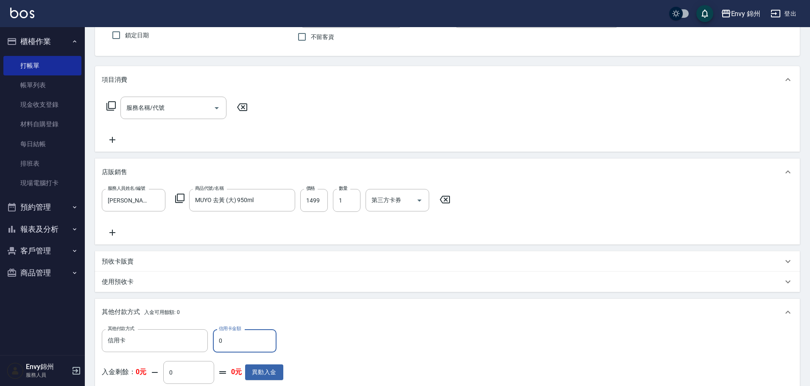
drag, startPoint x: 248, startPoint y: 343, endPoint x: 209, endPoint y: 343, distance: 39.4
click at [209, 343] on div "其他付款方式 信用卡 其他付款方式 信用卡金額 0 信用卡金額" at bounding box center [192, 340] width 181 height 23
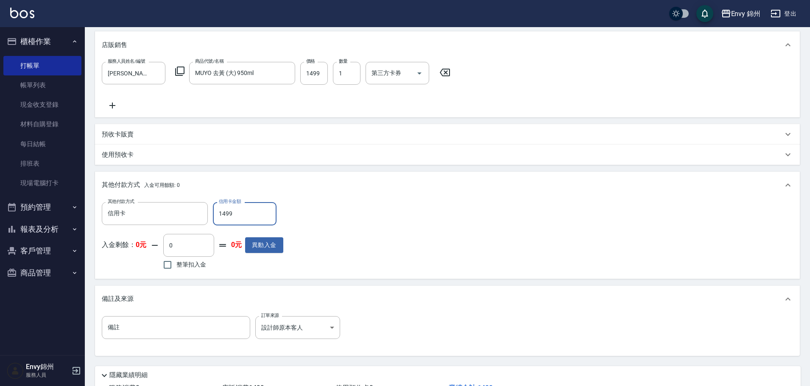
scroll to position [266, 0]
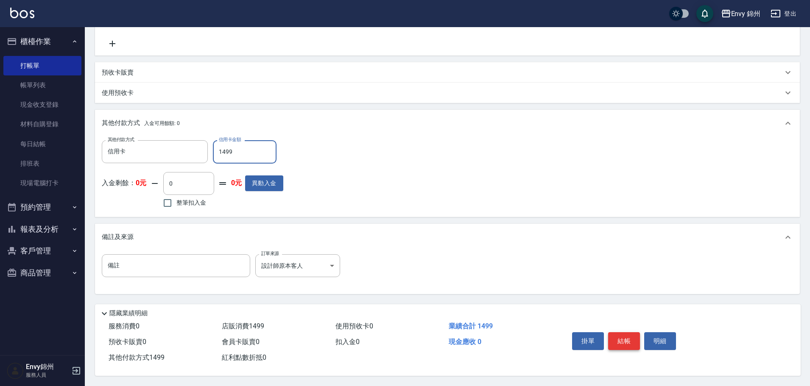
type input "1499"
click at [625, 338] on button "結帳" at bounding box center [624, 341] width 32 height 18
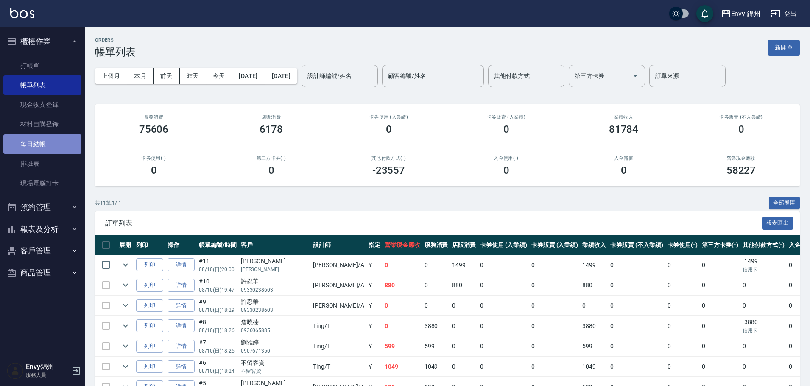
click at [25, 141] on link "每日結帳" at bounding box center [42, 144] width 78 height 20
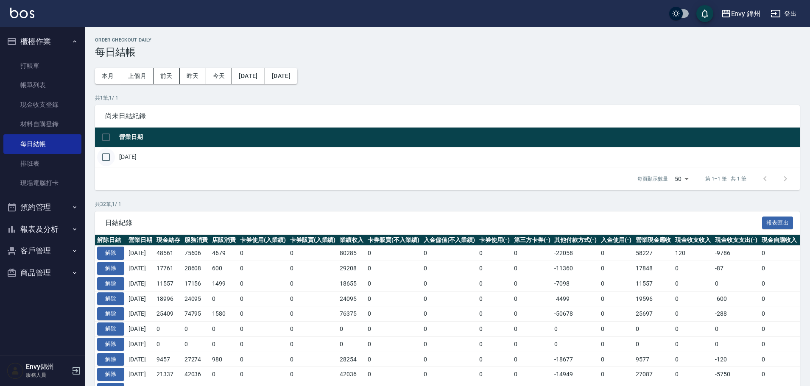
click at [97, 161] on input "checkbox" at bounding box center [106, 157] width 18 height 18
checkbox input "true"
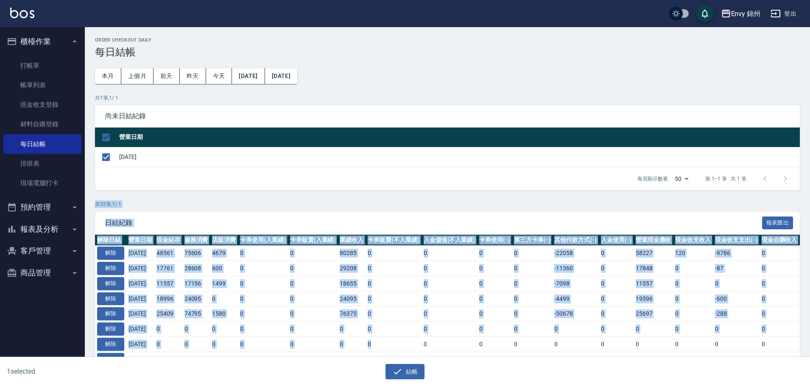
click at [400, 370] on icon "button" at bounding box center [398, 372] width 8 height 6
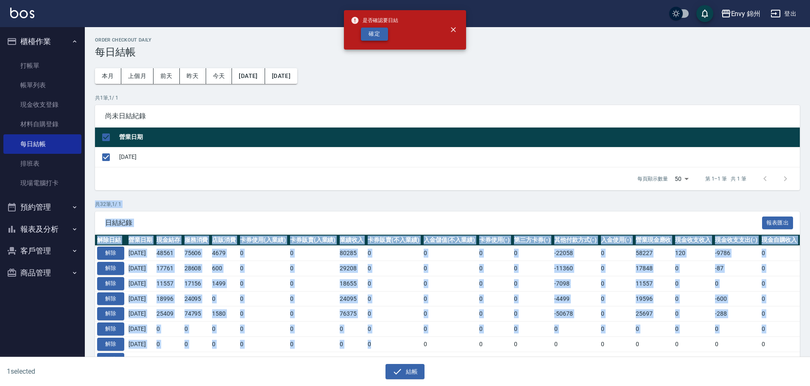
click at [380, 33] on button "確定" at bounding box center [374, 34] width 27 height 13
checkbox input "false"
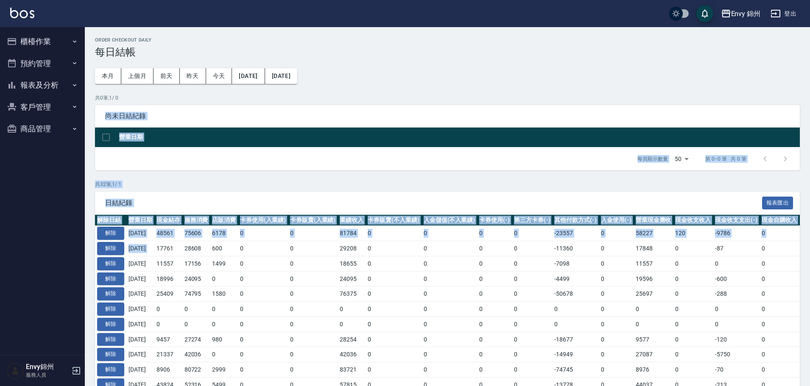
click at [257, 386] on html "Envy 錦州 登出 櫃檯作業 打帳單 帳單列表 現金收支登錄 材料自購登錄 每日結帳 排班表 現場電腦打卡 預約管理 預約管理 單日預約紀錄 單週預約紀錄 …" at bounding box center [405, 378] width 810 height 756
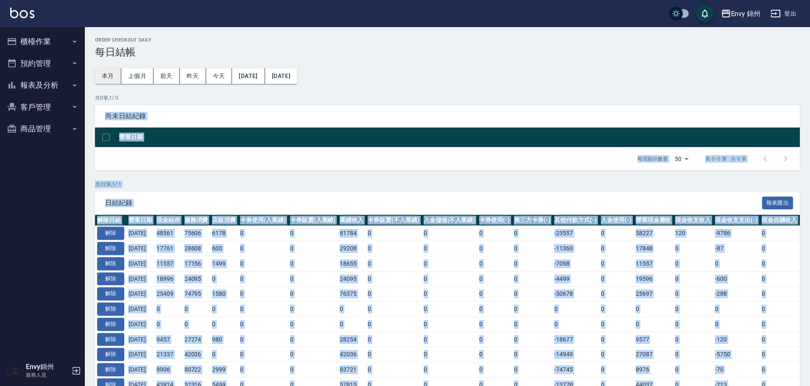
click at [108, 76] on button "本月" at bounding box center [108, 76] width 26 height 16
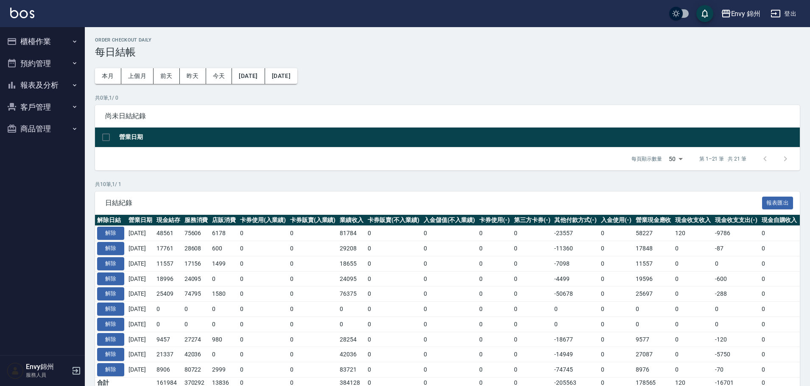
scroll to position [42, 0]
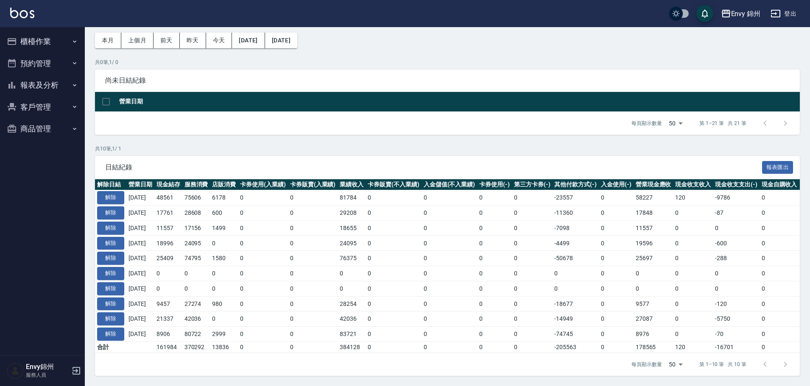
click at [33, 89] on button "報表及分析" at bounding box center [42, 85] width 78 height 22
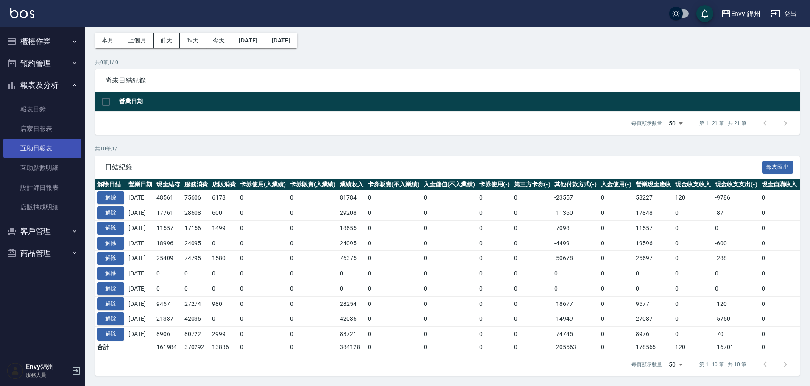
click at [33, 145] on link "互助日報表" at bounding box center [42, 149] width 78 height 20
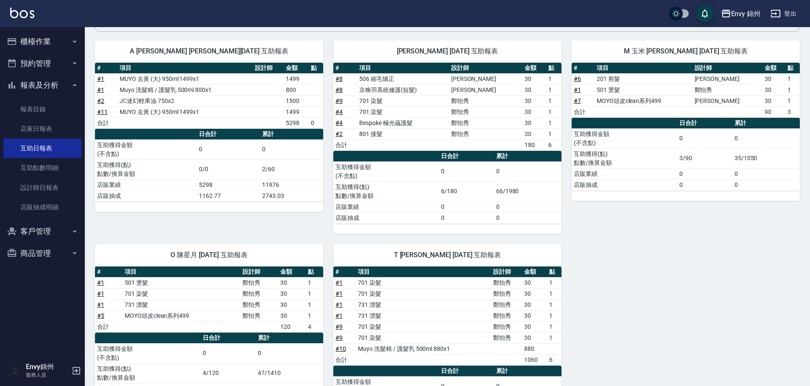
scroll to position [127, 0]
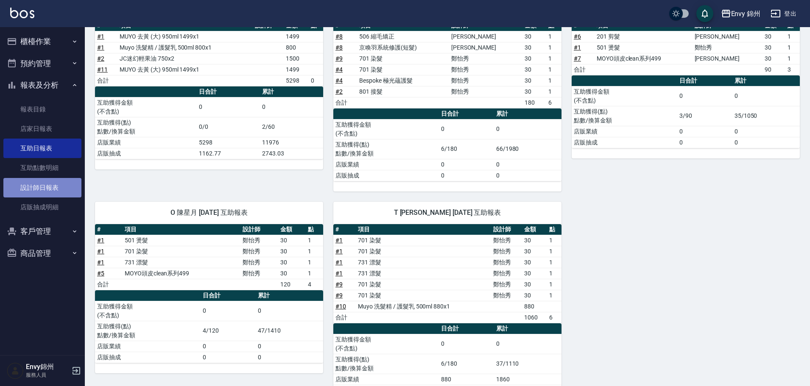
click at [39, 192] on link "設計師日報表" at bounding box center [42, 188] width 78 height 20
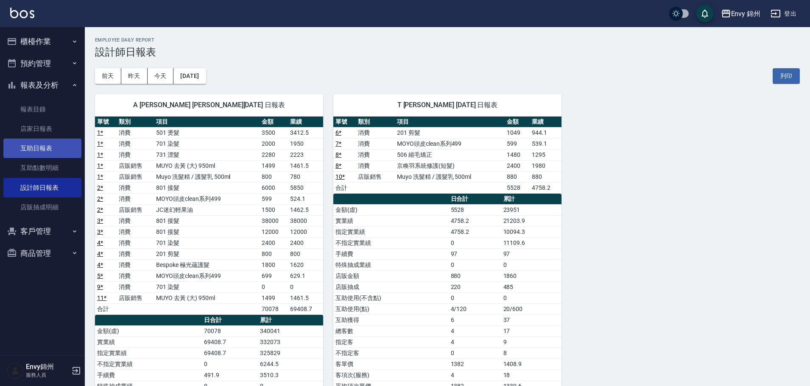
click at [26, 155] on link "互助日報表" at bounding box center [42, 149] width 78 height 20
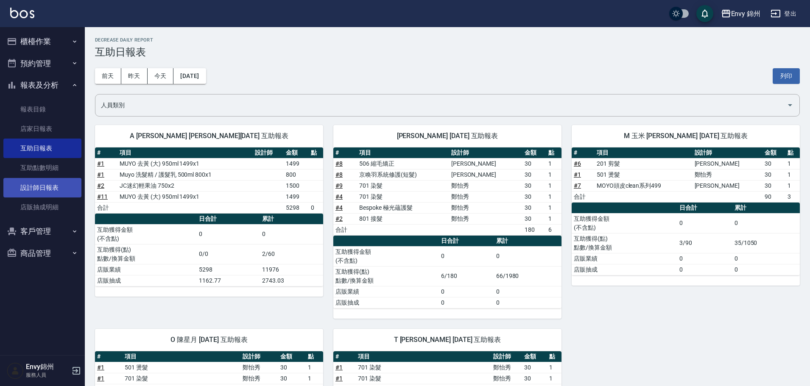
click at [40, 188] on link "設計師日報表" at bounding box center [42, 188] width 78 height 20
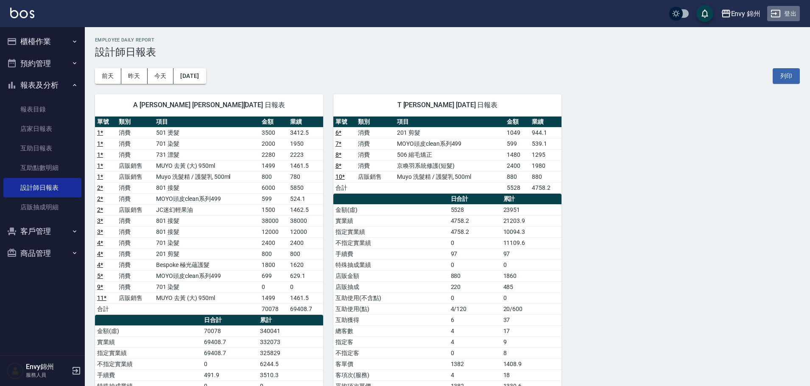
click at [787, 14] on button "登出" at bounding box center [783, 14] width 33 height 16
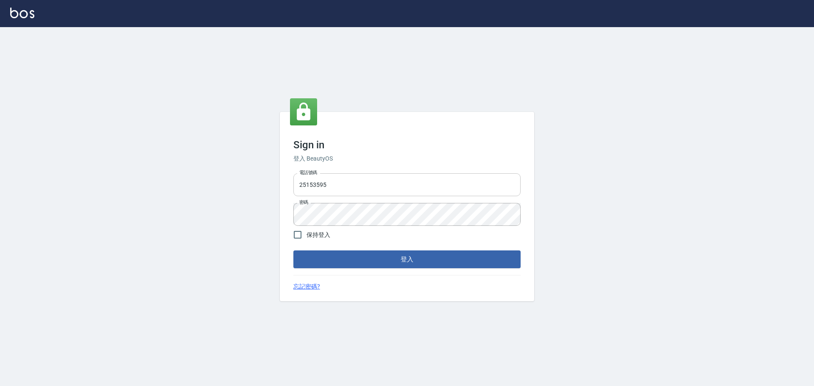
drag, startPoint x: 0, startPoint y: 0, endPoint x: 423, endPoint y: 179, distance: 459.6
click at [423, 179] on input "25153595" at bounding box center [406, 184] width 227 height 23
type input "9990001234567"
click at [399, 260] on button "登入" at bounding box center [406, 260] width 227 height 18
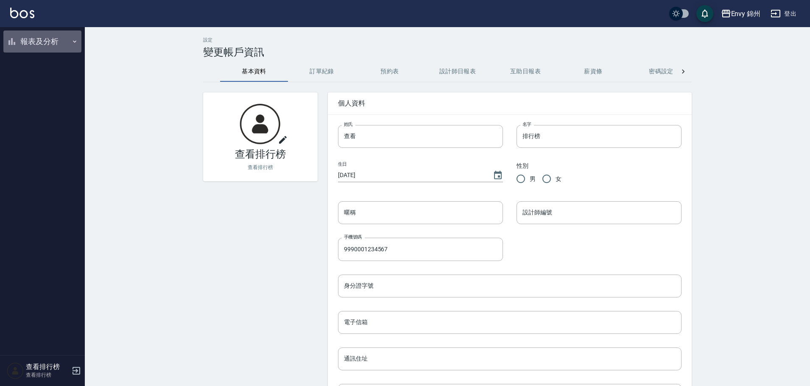
click at [39, 48] on button "報表及分析" at bounding box center [42, 42] width 78 height 22
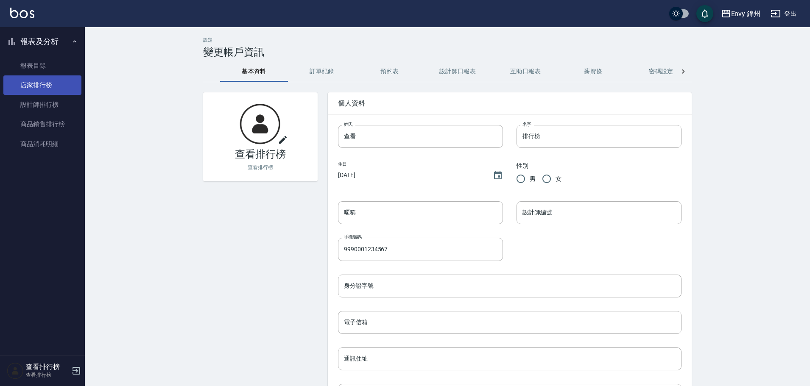
click at [47, 90] on link "店家排行榜" at bounding box center [42, 85] width 78 height 20
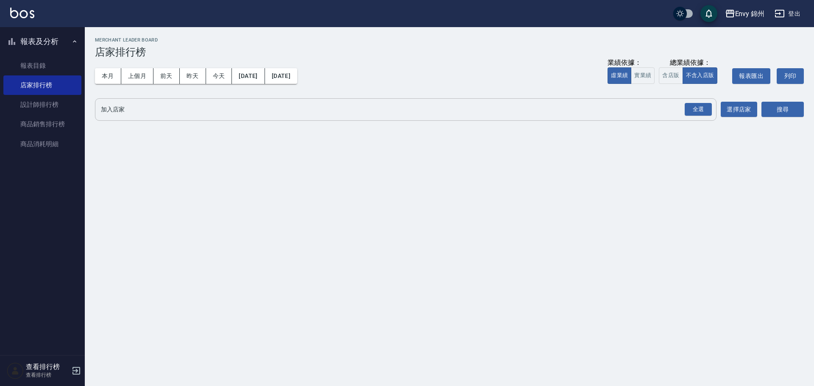
click at [711, 117] on div "全選" at bounding box center [698, 109] width 30 height 22
click at [702, 111] on div "全選" at bounding box center [698, 109] width 27 height 13
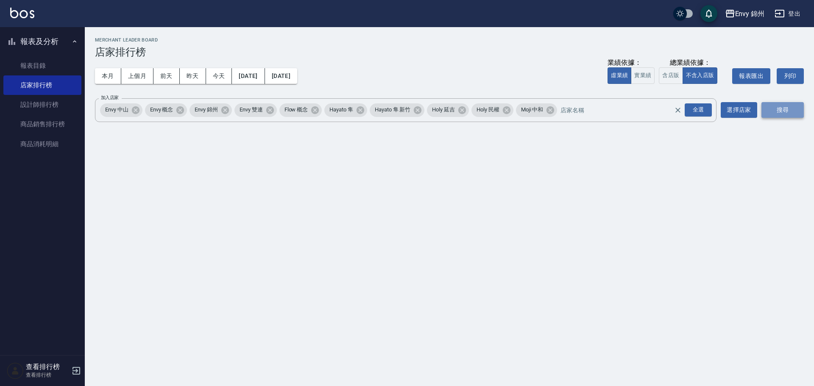
click at [783, 115] on button "搜尋" at bounding box center [783, 110] width 42 height 16
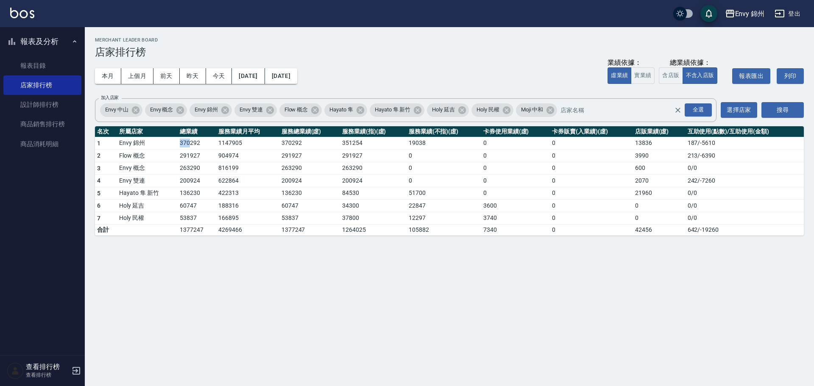
drag, startPoint x: 173, startPoint y: 146, endPoint x: 190, endPoint y: 148, distance: 17.4
click at [190, 148] on tr "1 [GEOGRAPHIC_DATA] 1147905 370292 351254 19038 0 0 13836 187 / -5610" at bounding box center [449, 143] width 709 height 13
click at [222, 151] on td "904974" at bounding box center [247, 156] width 63 height 13
drag, startPoint x: 181, startPoint y: 142, endPoint x: 195, endPoint y: 150, distance: 15.9
click at [195, 150] on tbody "1 [GEOGRAPHIC_DATA] 1147905 370292 351254 19038 0 0 13836 187 / -5610 2 Flow 概念…" at bounding box center [449, 186] width 709 height 99
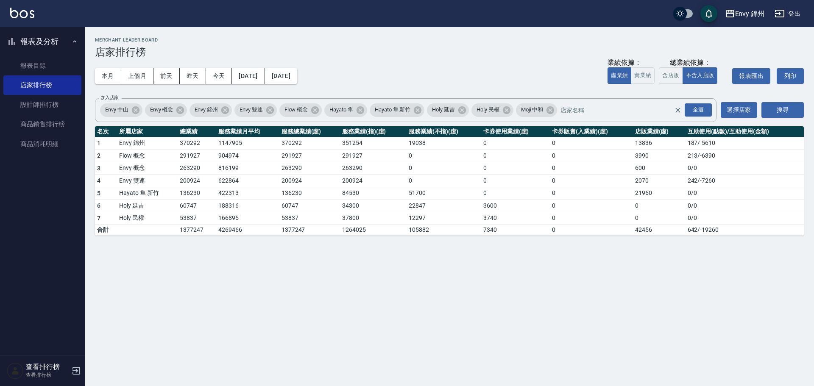
click at [221, 164] on td "816199" at bounding box center [247, 168] width 63 height 13
click at [33, 104] on link "設計師排行榜" at bounding box center [42, 105] width 78 height 20
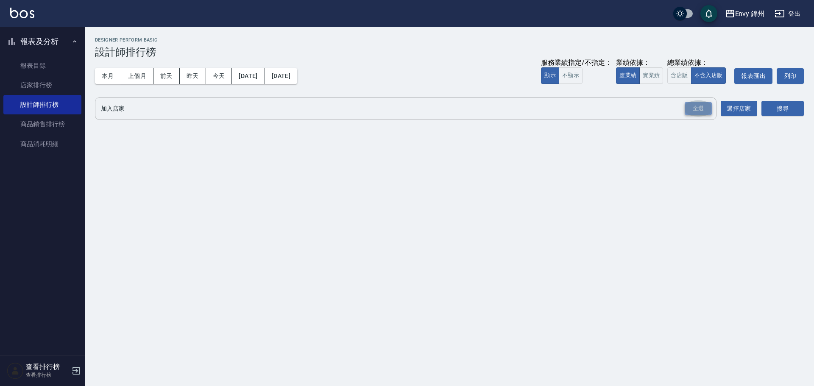
click at [701, 107] on div "全選" at bounding box center [698, 108] width 27 height 13
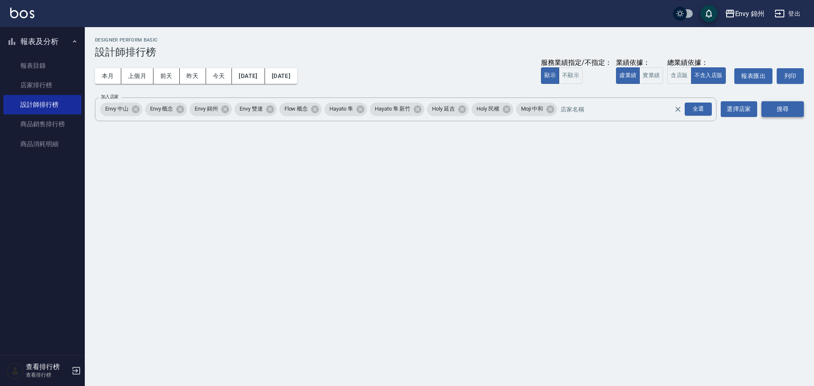
click at [787, 108] on button "搜尋" at bounding box center [783, 109] width 42 height 16
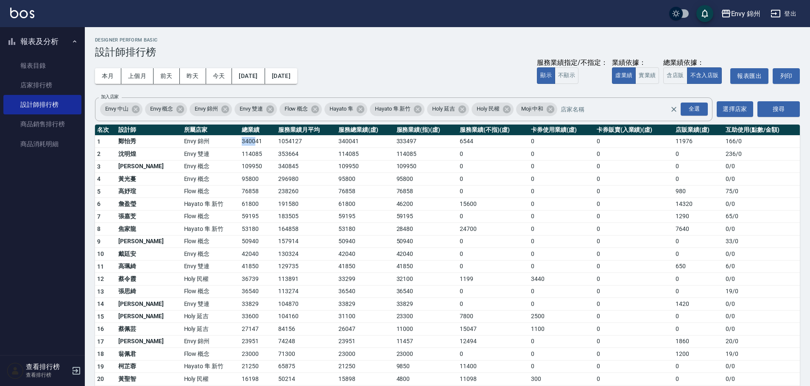
drag, startPoint x: 207, startPoint y: 145, endPoint x: 228, endPoint y: 146, distance: 21.2
click at [228, 146] on tr "1 鄭怡秀 Envy 錦州 340041 1054127 340041 333497 6544 0 0 11976 166 / 0" at bounding box center [447, 141] width 705 height 13
click at [241, 149] on td "114085" at bounding box center [258, 154] width 36 height 13
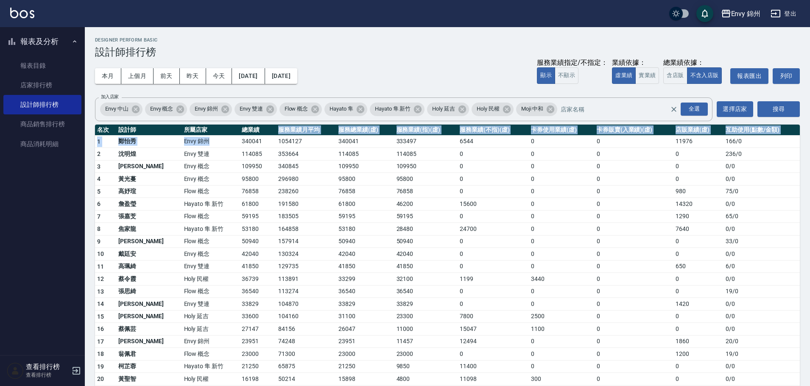
drag, startPoint x: 198, startPoint y: 145, endPoint x: 234, endPoint y: 134, distance: 37.8
click at [232, 134] on table "名次 設計師 所屬店家 總業績 服務業績月平均 服務總業績(虛) 服務業績(指)(虛) 服務業績(不指)(虛) 卡券使用業績(虛) 卡券販賣(入業績)(虛) …" at bounding box center [447, 317] width 705 height 385
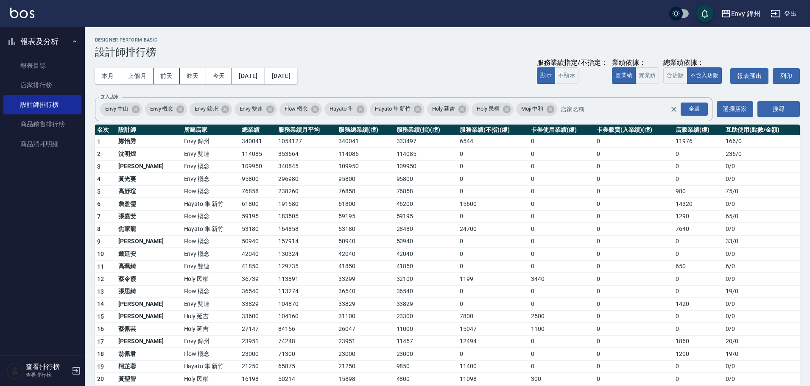
click at [240, 142] on td "340041" at bounding box center [258, 141] width 36 height 13
drag, startPoint x: 212, startPoint y: 142, endPoint x: 233, endPoint y: 149, distance: 22.3
click at [233, 149] on tbody "1 鄭怡秀 Envy 錦州 340041 1054127 340041 333497 6544 0 0 11976 166 / 0 2 沈明煌 Envy 雙連…" at bounding box center [447, 322] width 705 height 374
click at [240, 148] on td "114085" at bounding box center [258, 154] width 36 height 13
drag, startPoint x: 649, startPoint y: 142, endPoint x: 678, endPoint y: 149, distance: 29.7
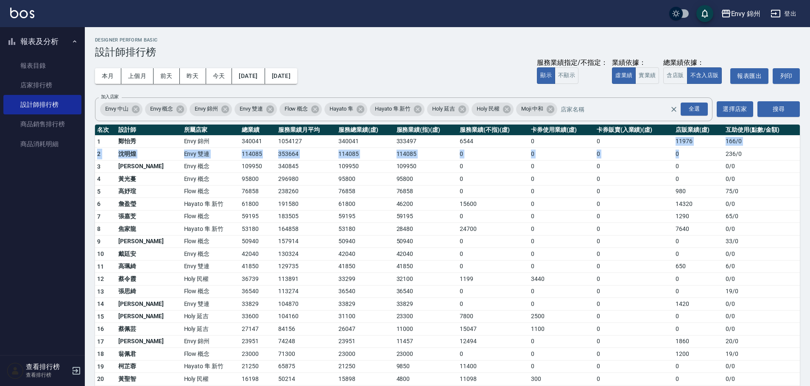
click at [678, 149] on tbody "1 鄭怡秀 Envy 錦州 340041 1054127 340041 333497 6544 0 0 11976 166 / 0 2 沈明煌 Envy 雙連…" at bounding box center [447, 322] width 705 height 374
click at [652, 158] on td "0" at bounding box center [634, 154] width 79 height 13
drag, startPoint x: 213, startPoint y: 145, endPoint x: 220, endPoint y: 145, distance: 6.8
click at [220, 145] on tr "1 鄭怡秀 Envy 錦州 340041 1054127 340041 333497 6544 0 0 11976 166 / 0" at bounding box center [447, 141] width 705 height 13
click at [240, 145] on td "340041" at bounding box center [258, 141] width 36 height 13
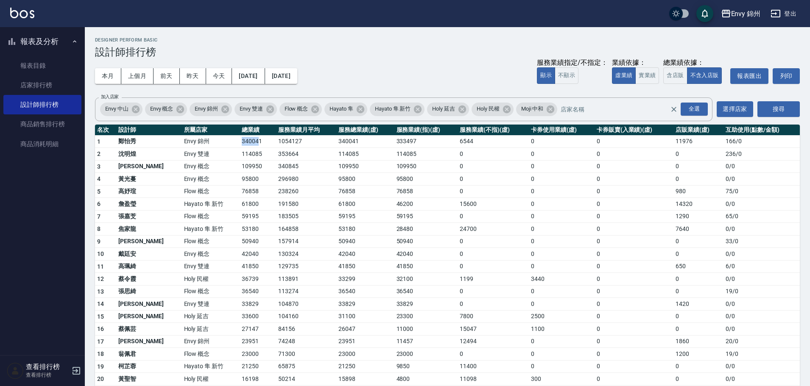
drag, startPoint x: 210, startPoint y: 140, endPoint x: 229, endPoint y: 145, distance: 19.7
click at [229, 145] on tr "1 鄭怡秀 Envy 錦州 340041 1054127 340041 333497 6544 0 0 11976 166 / 0" at bounding box center [447, 141] width 705 height 13
click at [240, 144] on td "340041" at bounding box center [258, 141] width 36 height 13
drag, startPoint x: 208, startPoint y: 143, endPoint x: 229, endPoint y: 149, distance: 21.7
click at [229, 149] on tbody "1 鄭怡秀 Envy 錦州 340041 1054127 340041 333497 6544 0 0 11976 166 / 0 2 沈明煌 Envy 雙連…" at bounding box center [447, 322] width 705 height 374
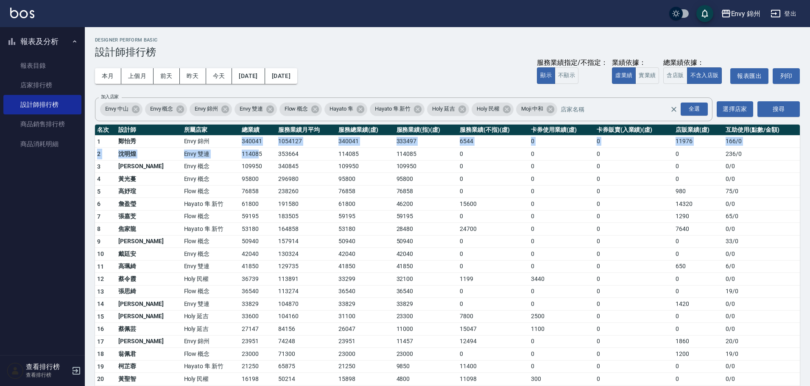
click at [240, 151] on td "114085" at bounding box center [258, 154] width 36 height 13
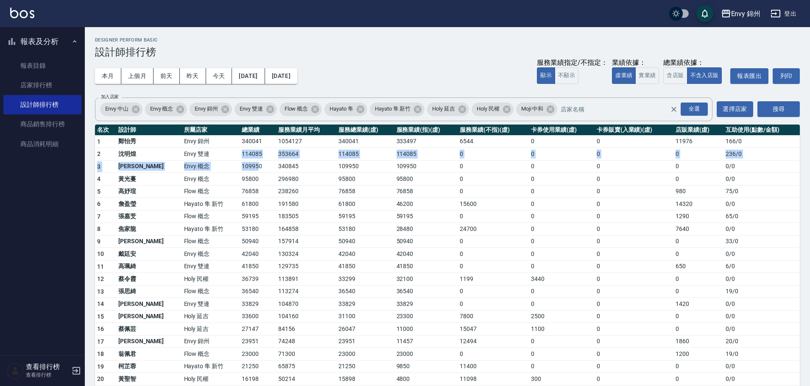
drag, startPoint x: 214, startPoint y: 154, endPoint x: 231, endPoint y: 160, distance: 18.4
click at [231, 160] on tbody "1 鄭怡秀 Envy 錦州 340041 1054127 340041 333497 6544 0 0 11976 166 / 0 2 沈明煌 Envy 雙連…" at bounding box center [447, 322] width 705 height 374
click at [240, 176] on td "95800" at bounding box center [258, 179] width 36 height 13
drag, startPoint x: 210, startPoint y: 340, endPoint x: 219, endPoint y: 341, distance: 9.1
click at [221, 343] on tr "17 潘昀廷 Envy 錦州 23951 74248 23951 11457 12494 0 0 1860 20 / 0" at bounding box center [447, 341] width 705 height 13
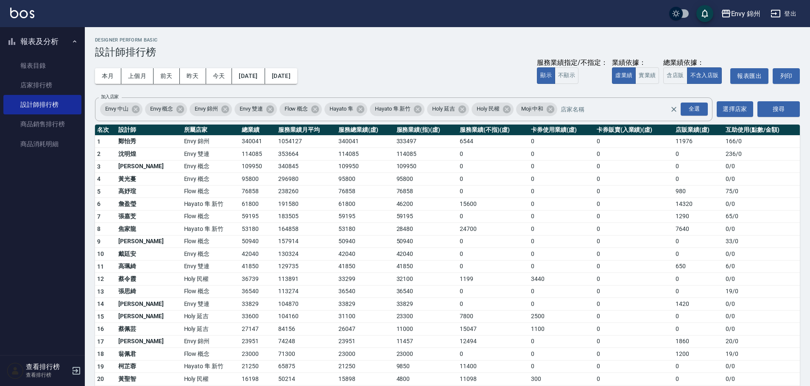
drag, startPoint x: 202, startPoint y: 145, endPoint x: 207, endPoint y: 148, distance: 5.9
click at [203, 145] on td "Envy 錦州" at bounding box center [211, 141] width 58 height 13
click at [221, 74] on button "今天" at bounding box center [219, 76] width 26 height 16
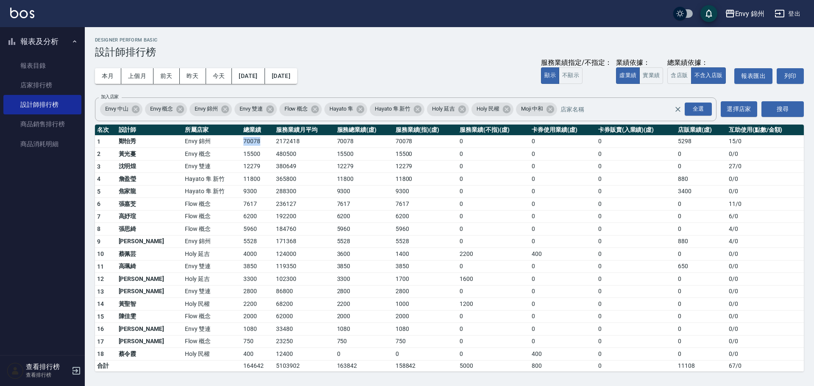
drag, startPoint x: 205, startPoint y: 144, endPoint x: 238, endPoint y: 145, distance: 33.1
click at [238, 145] on tr "1 鄭怡秀 Envy 錦州 70078 2172418 70078 70078 0 0 0 5298 15 / 0" at bounding box center [449, 141] width 709 height 13
click at [274, 178] on td "365800" at bounding box center [304, 179] width 61 height 13
click at [95, 76] on button "本月" at bounding box center [108, 76] width 26 height 16
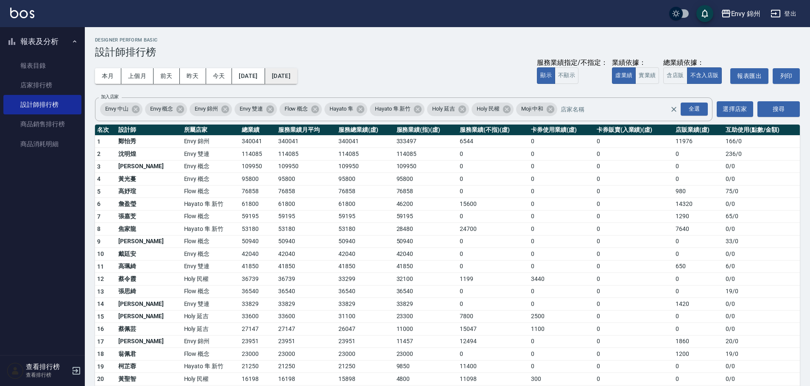
click at [297, 81] on button "2025/08/31" at bounding box center [281, 76] width 32 height 16
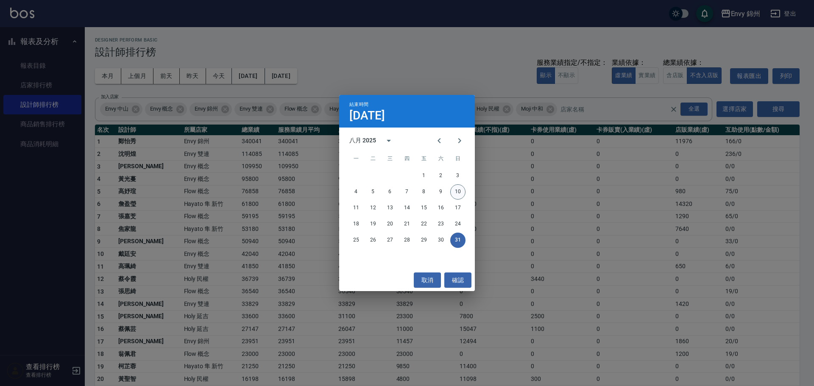
drag, startPoint x: 464, startPoint y: 187, endPoint x: 460, endPoint y: 191, distance: 6.0
click at [460, 191] on div "4 5 6 7 8 9 10" at bounding box center [407, 191] width 136 height 15
click at [460, 191] on button "10" at bounding box center [457, 191] width 15 height 15
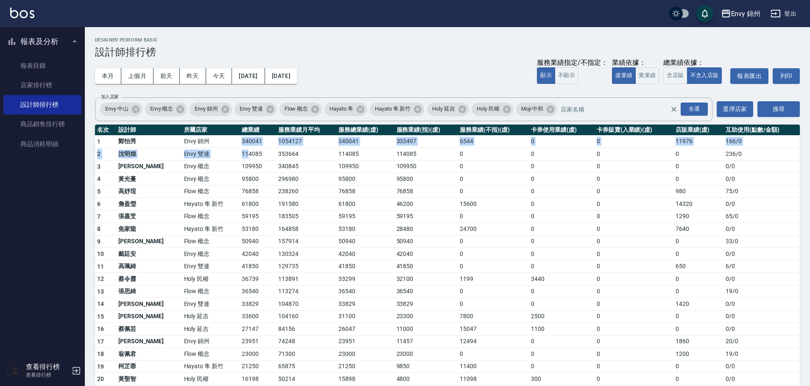
drag, startPoint x: 205, startPoint y: 145, endPoint x: 219, endPoint y: 148, distance: 14.6
click at [219, 148] on tbody "1 鄭怡秀 Envy 錦州 340041 1054127 340041 333497 6544 0 0 11976 166 / 0 2 沈明煌 Envy 雙連…" at bounding box center [447, 322] width 705 height 374
click at [240, 148] on td "114085" at bounding box center [258, 154] width 36 height 13
click at [793, 12] on button "登出" at bounding box center [783, 14] width 33 height 16
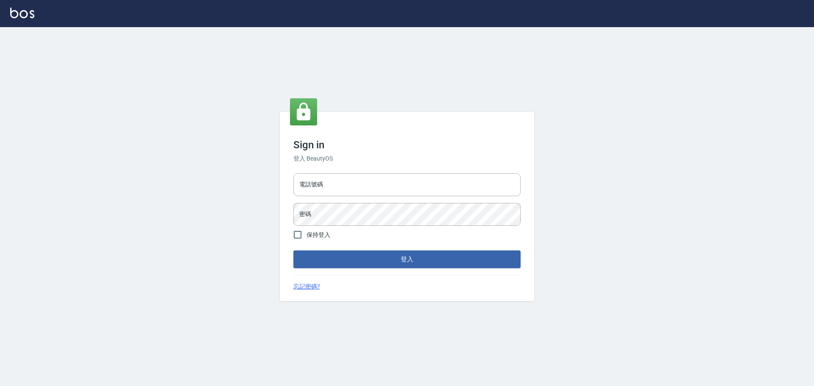
type input "9990001234567"
click at [386, 191] on input "9990001234567" at bounding box center [406, 184] width 227 height 23
click at [351, 192] on input "9990001234567" at bounding box center [406, 184] width 227 height 23
type input "25153595"
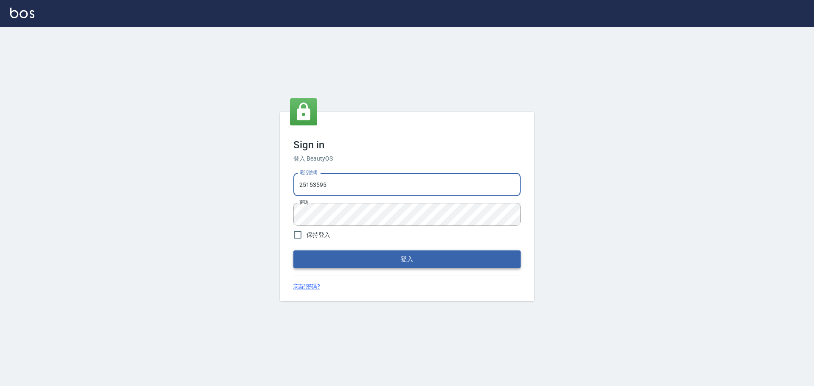
click at [358, 257] on button "登入" at bounding box center [406, 260] width 227 height 18
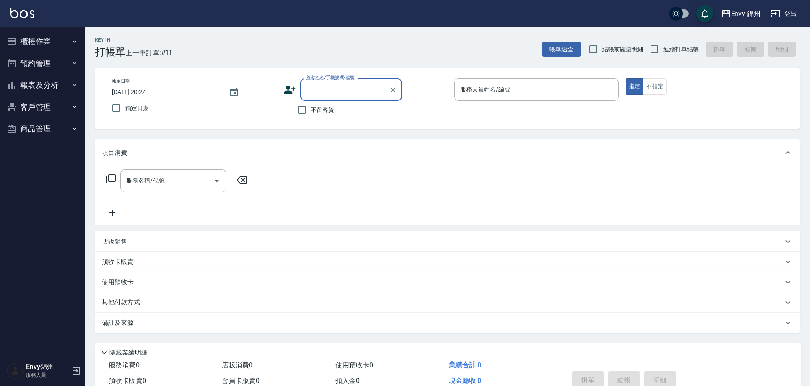
click at [30, 90] on button "報表及分析" at bounding box center [42, 85] width 78 height 22
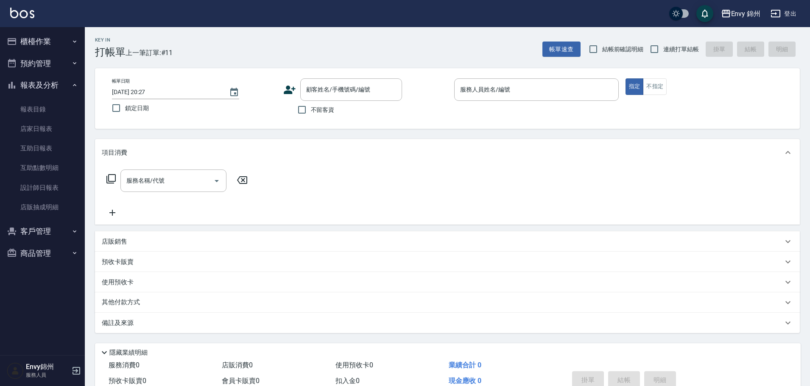
click at [47, 46] on button "櫃檯作業" at bounding box center [42, 42] width 78 height 22
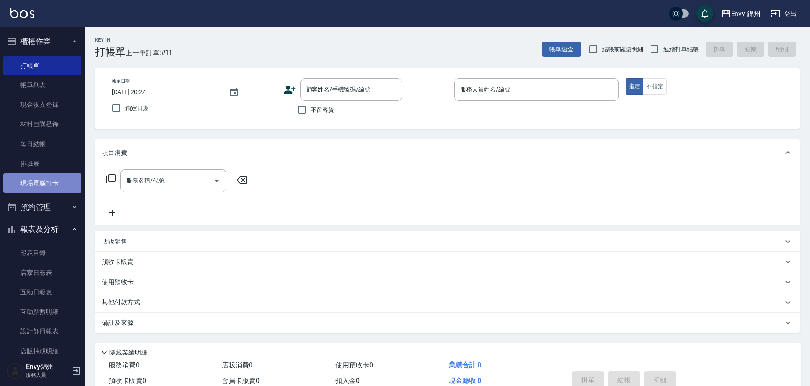
click at [42, 179] on link "現場電腦打卡" at bounding box center [42, 183] width 78 height 20
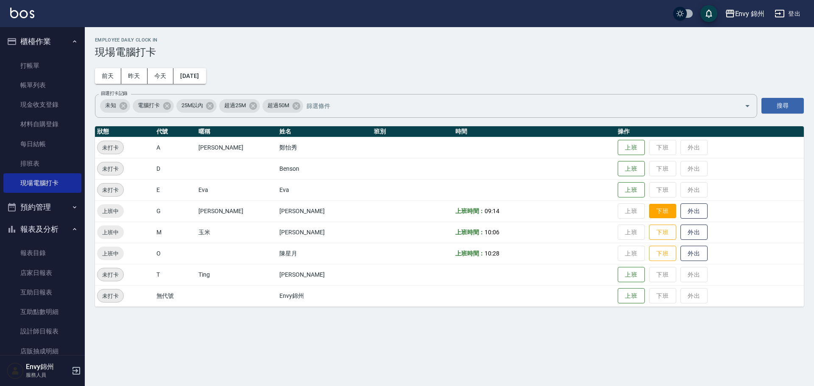
click at [649, 216] on button "下班" at bounding box center [662, 211] width 27 height 15
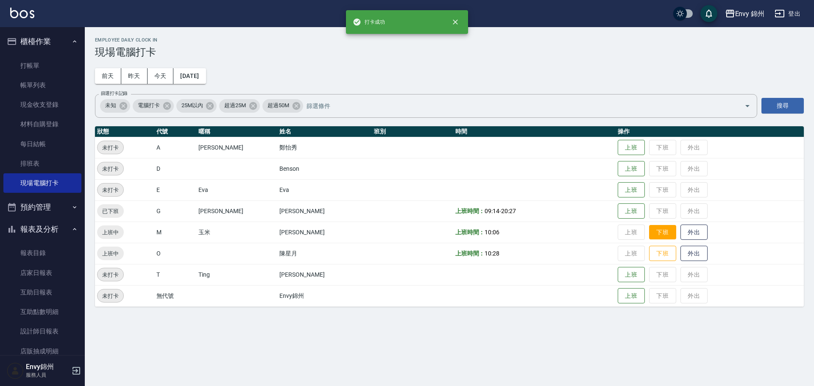
click at [649, 237] on button "下班" at bounding box center [662, 232] width 27 height 15
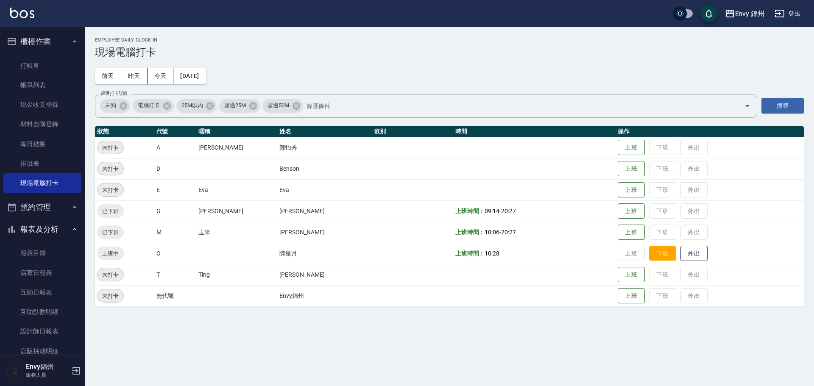
click at [651, 258] on button "下班" at bounding box center [662, 253] width 27 height 15
click at [795, 8] on button "登出" at bounding box center [787, 14] width 33 height 16
